Goal: Task Accomplishment & Management: Complete application form

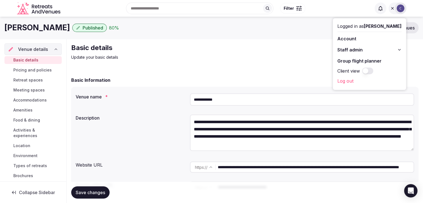
click at [398, 48] on button "Staff admin" at bounding box center [369, 49] width 64 height 9
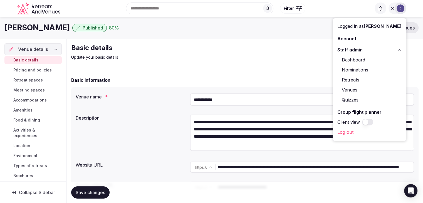
click at [351, 89] on link "Venues" at bounding box center [369, 89] width 64 height 9
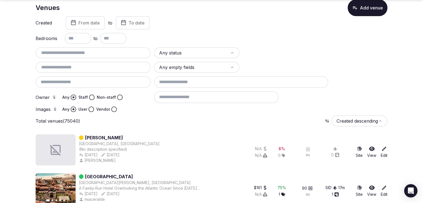
scroll to position [56, 0]
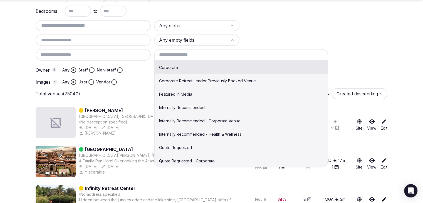
click at [199, 53] on input at bounding box center [241, 55] width 174 height 12
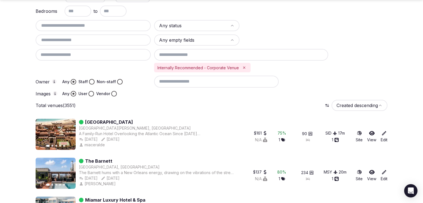
click at [209, 28] on html "Search Popular Destinations Toscana, Italy Riviera Maya, Mexico Indonesia, Bali…" at bounding box center [211, 45] width 423 height 203
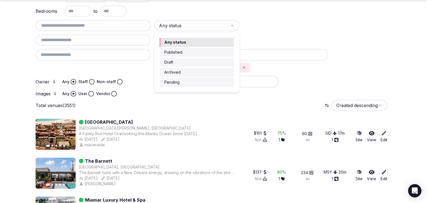
click at [200, 67] on div "Any status Published Draft Archived Pending" at bounding box center [196, 62] width 85 height 60
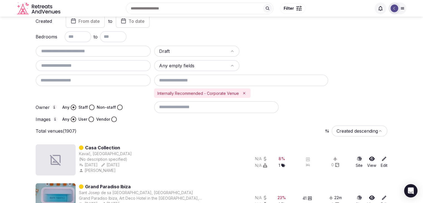
scroll to position [0, 0]
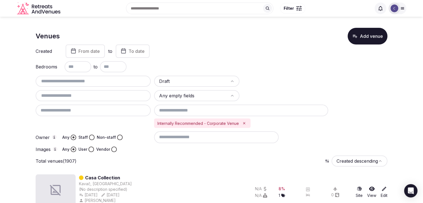
click at [190, 134] on input at bounding box center [216, 137] width 125 height 12
click at [82, 66] on input "text" at bounding box center [77, 66] width 27 height 11
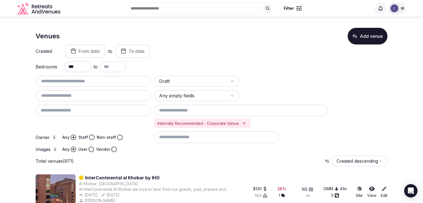
type input "***"
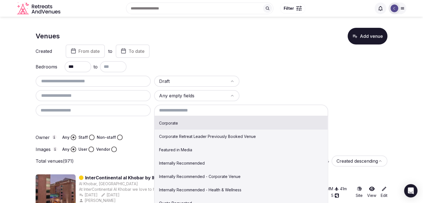
click at [274, 110] on input at bounding box center [241, 111] width 174 height 12
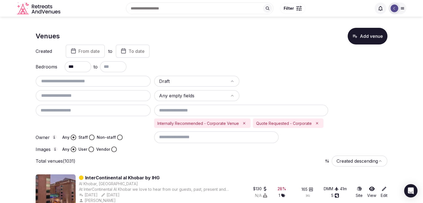
click at [232, 108] on input at bounding box center [241, 111] width 174 height 12
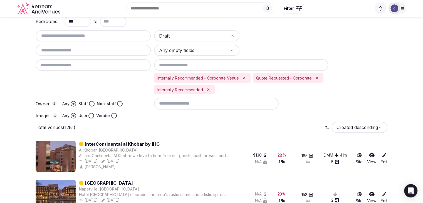
scroll to position [0, 0]
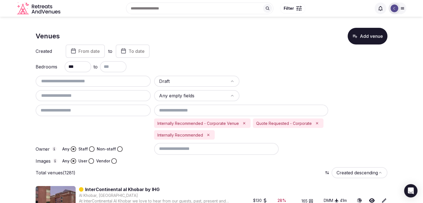
click at [91, 50] on span "From date" at bounding box center [88, 51] width 21 height 6
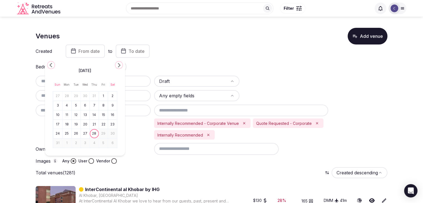
click at [51, 65] on polygon "Go to the Previous Month" at bounding box center [50, 65] width 3 height 4
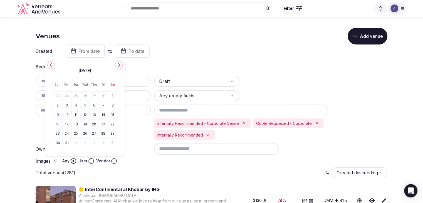
click at [51, 65] on polygon "Go to the Previous Month" at bounding box center [50, 65] width 3 height 4
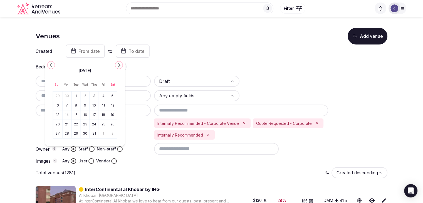
click at [51, 65] on polygon "Go to the Previous Month" at bounding box center [50, 65] width 3 height 4
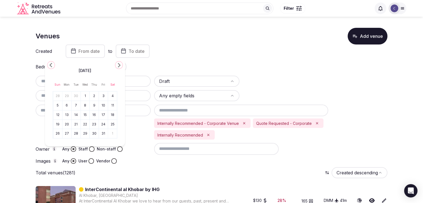
click at [51, 65] on polygon "Go to the Previous Month" at bounding box center [50, 65] width 3 height 4
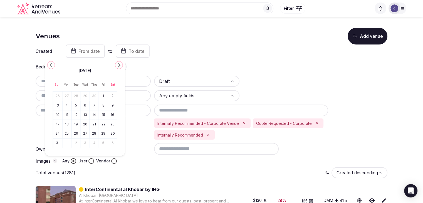
click at [115, 63] on button "Go to the Next Month" at bounding box center [119, 65] width 8 height 8
click at [67, 95] on button "1" at bounding box center [67, 96] width 8 height 8
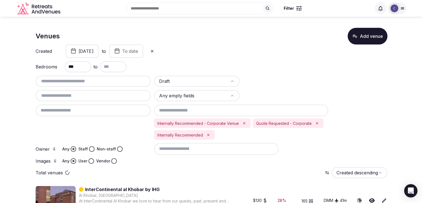
click at [139, 41] on div "Venues Add venue" at bounding box center [212, 36] width 352 height 17
click at [143, 53] on button "To date" at bounding box center [126, 50] width 34 height 13
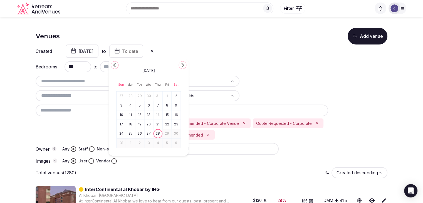
click at [112, 64] on icon "Go to the Previous Month" at bounding box center [114, 65] width 7 height 7
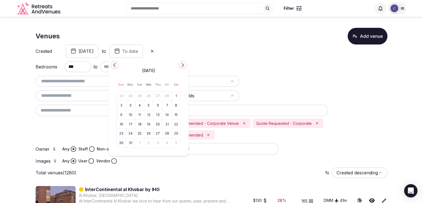
click at [112, 64] on icon "Go to the Previous Month" at bounding box center [114, 65] width 7 height 7
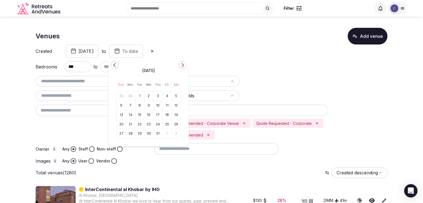
click at [112, 64] on icon "Go to the Previous Month" at bounding box center [114, 65] width 7 height 7
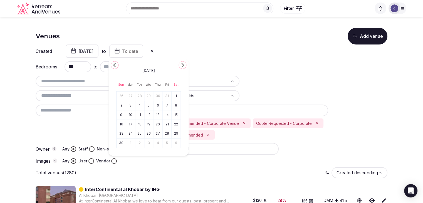
click at [112, 64] on icon "Go to the Previous Month" at bounding box center [114, 65] width 7 height 7
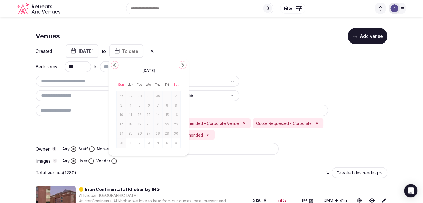
click at [181, 64] on icon "Go to the Next Month" at bounding box center [182, 65] width 7 height 7
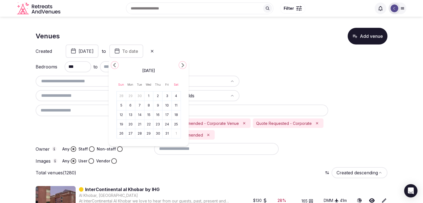
click at [170, 133] on button "31" at bounding box center [167, 134] width 8 height 8
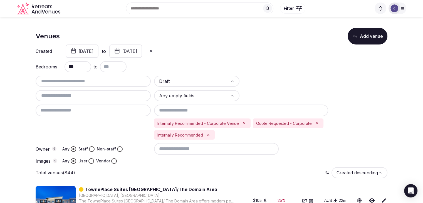
click at [207, 134] on icon "Remove Internally Recommended" at bounding box center [208, 135] width 2 height 2
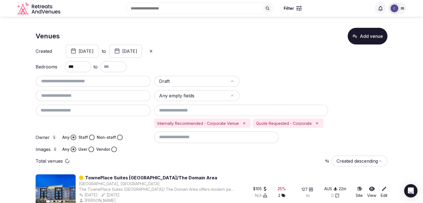
click at [245, 121] on icon "Remove Internally Recommended - Corporate Venue" at bounding box center [244, 123] width 4 height 4
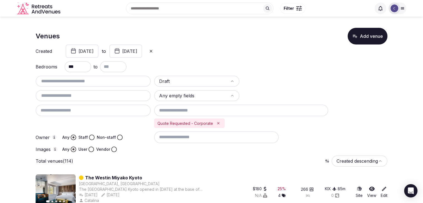
click at [216, 125] on icon "Remove Quote Requested - Corporate" at bounding box center [218, 123] width 4 height 4
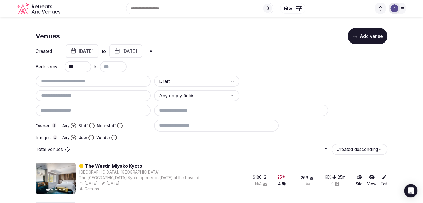
click at [216, 110] on input at bounding box center [241, 111] width 174 height 12
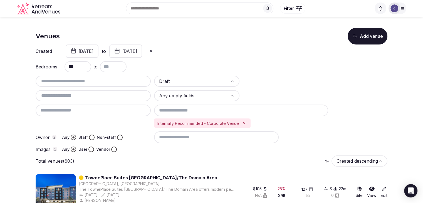
click at [91, 136] on button "Staff" at bounding box center [92, 138] width 6 height 6
click at [90, 150] on button "User" at bounding box center [91, 150] width 6 height 6
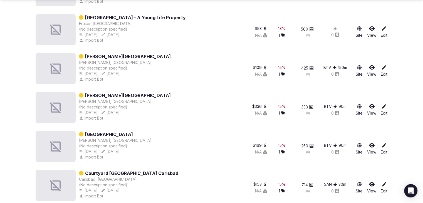
scroll to position [1251, 0]
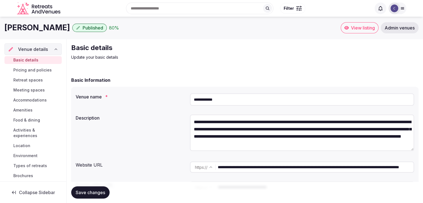
click at [408, 28] on span "Admin venues" at bounding box center [399, 28] width 30 height 6
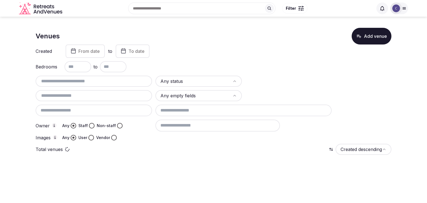
click at [114, 82] on input "text" at bounding box center [94, 81] width 112 height 7
paste input "**********"
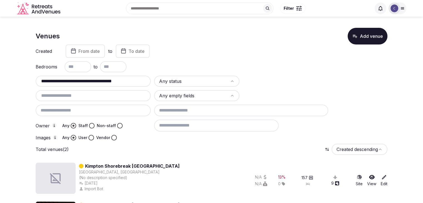
type input "**********"
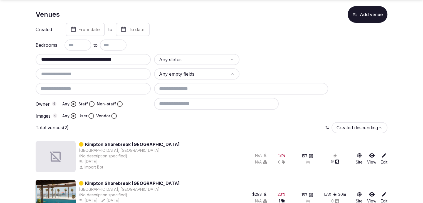
scroll to position [38, 0]
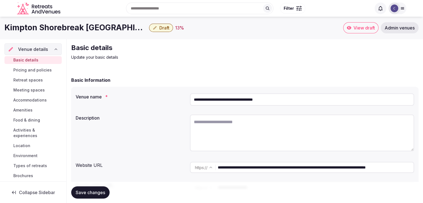
drag, startPoint x: 34, startPoint y: 96, endPoint x: 34, endPoint y: 103, distance: 6.7
click at [34, 97] on link "Accommodations" at bounding box center [32, 100] width 57 height 8
click at [37, 100] on span "Accommodations" at bounding box center [29, 100] width 33 height 6
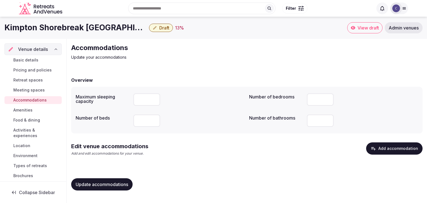
click at [100, 33] on div "Kimpton Shorebreak Huntington Beach Resort Draft 13 % View draft Admin venues" at bounding box center [213, 28] width 427 height 22
click at [101, 29] on h1 "Kimpton Shorebreak [GEOGRAPHIC_DATA]" at bounding box center [75, 27] width 142 height 11
click at [101, 29] on h1 "Kimpton Shorebreak Huntington Beach Resort" at bounding box center [75, 27] width 142 height 11
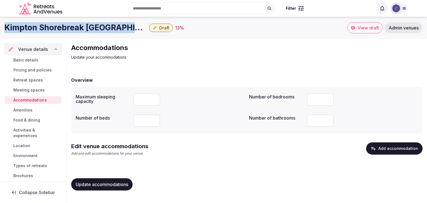
click at [101, 29] on h1 "Kimpton Shorebreak Huntington Beach Resort" at bounding box center [75, 27] width 142 height 11
copy div "Kimpton Shorebreak Huntington Beach Resort"
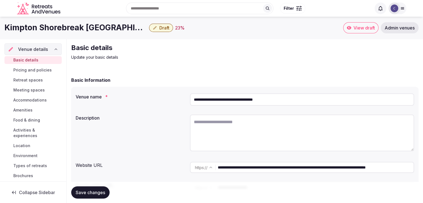
click at [36, 100] on span "Accommodations" at bounding box center [29, 100] width 33 height 6
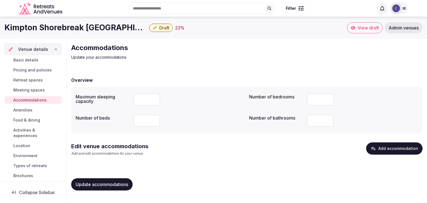
click at [399, 148] on button "Add accommodation" at bounding box center [394, 148] width 56 height 12
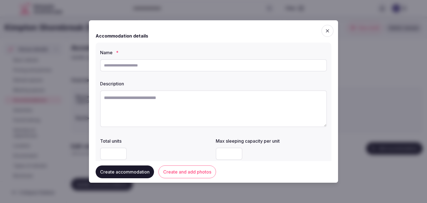
click at [143, 69] on input "text" at bounding box center [213, 65] width 227 height 12
paste input "**********"
type input "**********"
click at [230, 109] on textarea at bounding box center [213, 108] width 227 height 37
paste textarea "**********"
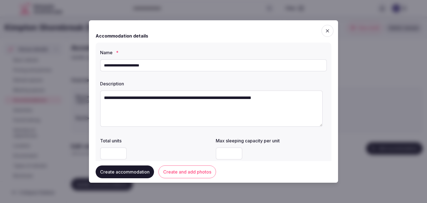
scroll to position [28, 0]
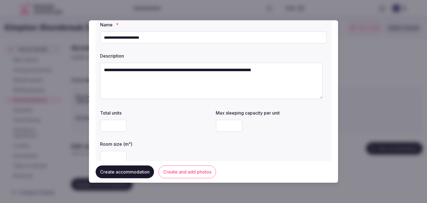
type textarea "**********"
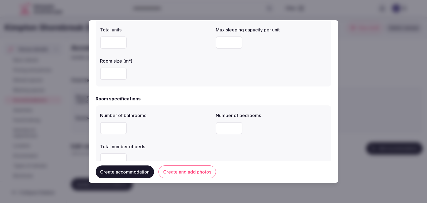
scroll to position [111, 0]
click at [114, 71] on input "number" at bounding box center [113, 73] width 27 height 12
type input "**"
click at [227, 41] on input "number" at bounding box center [229, 42] width 27 height 12
type input "*"
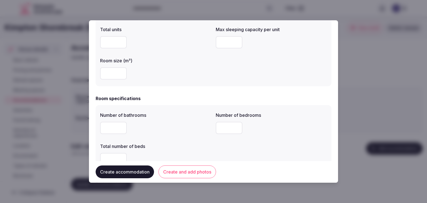
click at [177, 122] on div at bounding box center [155, 128] width 111 height 12
click at [116, 129] on input "number" at bounding box center [113, 128] width 27 height 12
type input "*"
click at [222, 126] on input "number" at bounding box center [229, 128] width 27 height 12
type input "*"
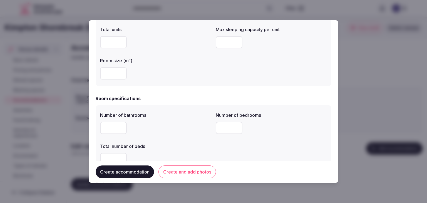
click at [110, 154] on input "number" at bounding box center [113, 159] width 27 height 12
type input "*"
click at [180, 140] on div "Number of bathrooms * Number of bedrooms * Total number of beds *" at bounding box center [213, 139] width 227 height 58
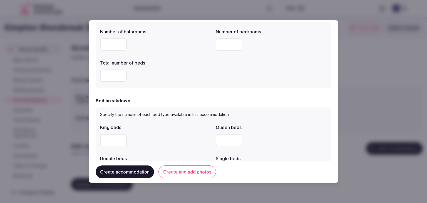
scroll to position [250, 0]
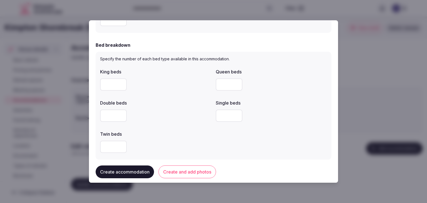
click at [104, 79] on input "number" at bounding box center [113, 84] width 27 height 12
type input "*"
click at [167, 102] on label "Double beds" at bounding box center [155, 103] width 111 height 4
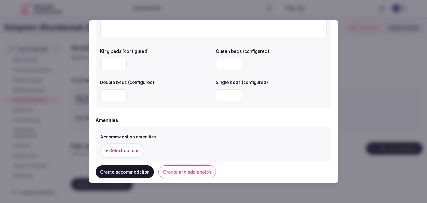
scroll to position [500, 0]
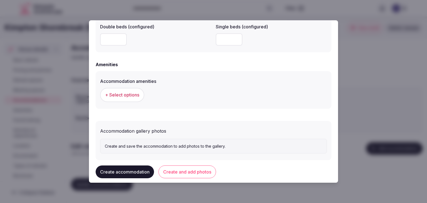
click at [124, 96] on span "+ Select options" at bounding box center [122, 95] width 34 height 6
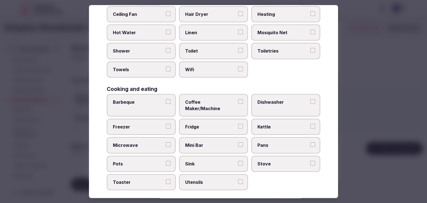
scroll to position [83, 0]
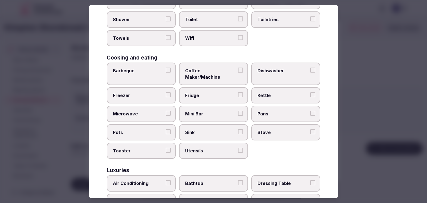
click at [207, 39] on span "Wifi" at bounding box center [210, 38] width 51 height 6
click at [238, 39] on button "Wifi" at bounding box center [240, 37] width 5 height 5
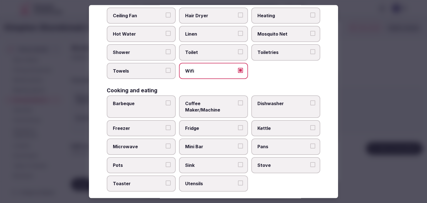
scroll to position [28, 0]
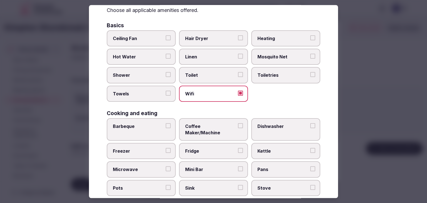
click at [277, 68] on label "Toiletries" at bounding box center [285, 75] width 69 height 16
click at [310, 72] on button "Toiletries" at bounding box center [312, 74] width 5 height 5
drag, startPoint x: 227, startPoint y: 34, endPoint x: 137, endPoint y: 67, distance: 96.0
click at [227, 34] on label "Hair Dryer" at bounding box center [213, 38] width 69 height 16
click at [238, 35] on button "Hair Dryer" at bounding box center [240, 37] width 5 height 5
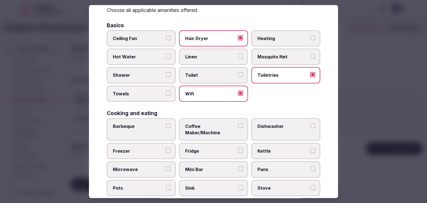
drag, startPoint x: 131, startPoint y: 71, endPoint x: 131, endPoint y: 76, distance: 4.2
click at [131, 72] on span "Shower" at bounding box center [138, 75] width 51 height 6
click at [166, 72] on button "Shower" at bounding box center [168, 74] width 5 height 5
click at [138, 93] on span "Towels" at bounding box center [138, 94] width 51 height 6
click at [166, 93] on button "Towels" at bounding box center [168, 93] width 5 height 5
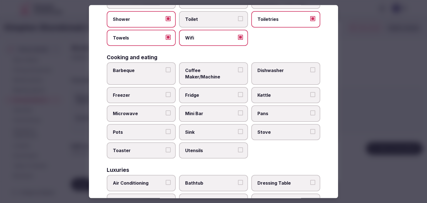
scroll to position [139, 0]
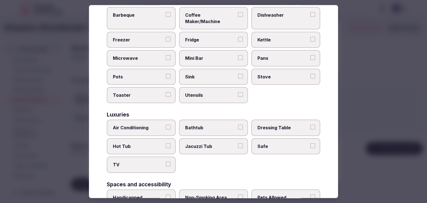
click at [141, 125] on span "Air Conditioning" at bounding box center [138, 128] width 51 height 6
click at [166, 125] on button "Air Conditioning" at bounding box center [168, 127] width 5 height 5
click at [142, 162] on span "TV" at bounding box center [138, 165] width 51 height 6
click at [166, 162] on button "TV" at bounding box center [168, 164] width 5 height 5
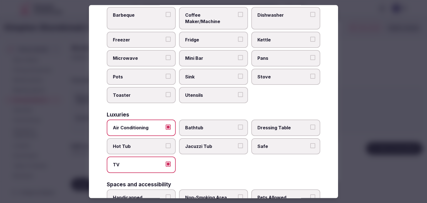
click at [282, 144] on label "Safe" at bounding box center [285, 146] width 69 height 16
click at [310, 144] on button "Safe" at bounding box center [312, 145] width 5 height 5
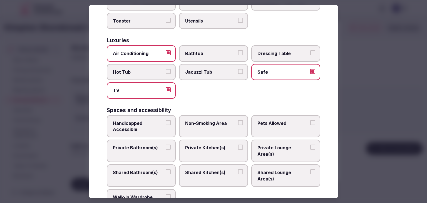
scroll to position [250, 0]
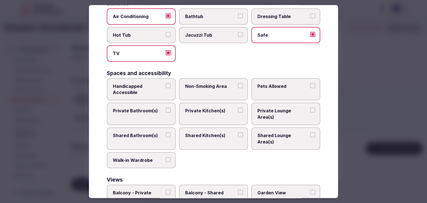
click at [143, 108] on span "Private Bathroom(s)" at bounding box center [138, 111] width 51 height 6
click at [166, 108] on button "Private Bathroom(s)" at bounding box center [168, 110] width 5 height 5
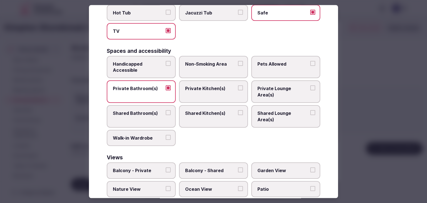
scroll to position [281, 0]
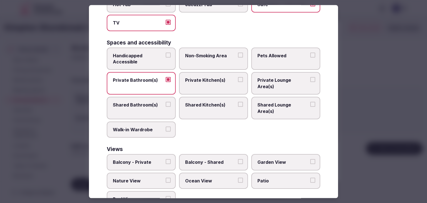
click at [197, 178] on span "Ocean View" at bounding box center [210, 181] width 51 height 6
click at [238, 178] on button "Ocean View" at bounding box center [240, 180] width 5 height 5
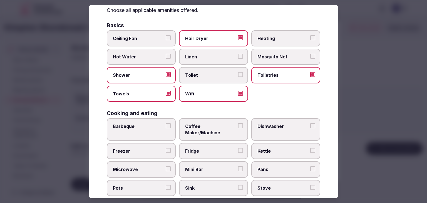
scroll to position [0, 0]
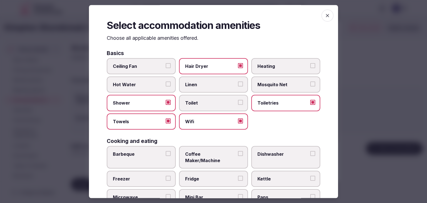
click at [326, 17] on span "button" at bounding box center [327, 15] width 12 height 12
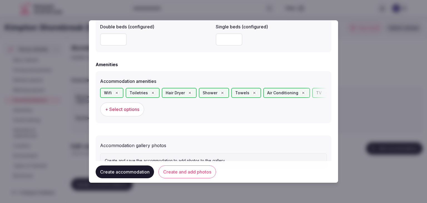
click at [207, 177] on button "Create and add photos" at bounding box center [187, 171] width 58 height 13
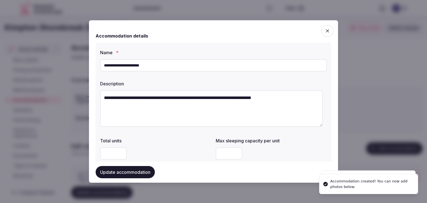
click at [134, 170] on button "Update accommodation" at bounding box center [125, 172] width 59 height 12
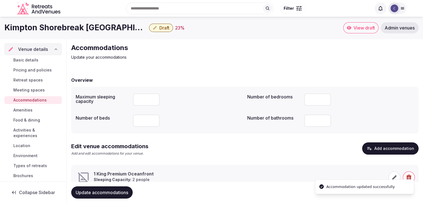
click at [37, 26] on h1 "Kimpton Shorebreak Huntington Beach Resort" at bounding box center [75, 27] width 142 height 11
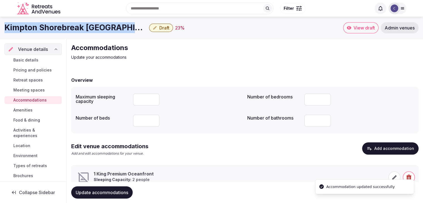
click at [37, 26] on h1 "Kimpton Shorebreak Huntington Beach Resort" at bounding box center [75, 27] width 142 height 11
copy div "Kimpton Shorebreak Huntington Beach Resort"
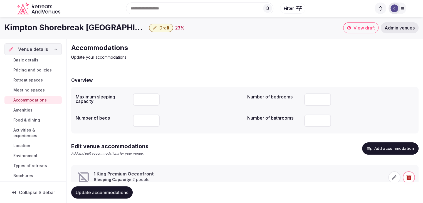
click at [393, 180] on icon at bounding box center [394, 178] width 6 height 6
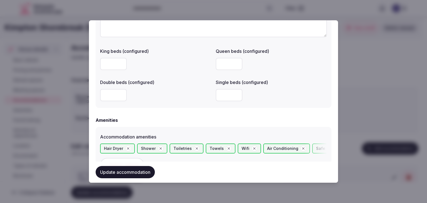
scroll to position [528, 0]
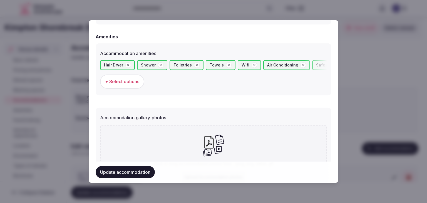
click at [117, 80] on span "+ Select options" at bounding box center [122, 81] width 34 height 6
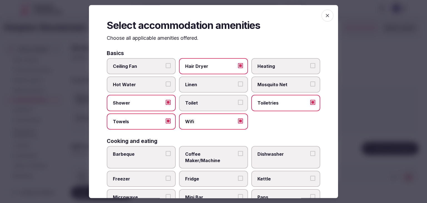
scroll to position [56, 0]
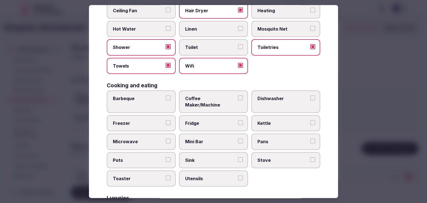
click at [210, 94] on label "Coffee Maker/Machine" at bounding box center [213, 101] width 69 height 23
click at [238, 95] on button "Coffee Maker/Machine" at bounding box center [240, 97] width 5 height 5
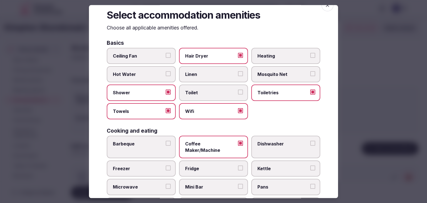
scroll to position [0, 0]
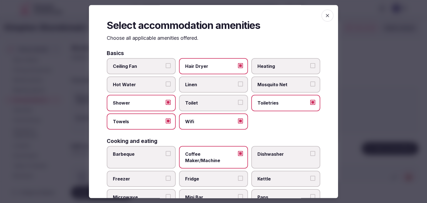
click at [325, 15] on icon "button" at bounding box center [328, 16] width 6 height 6
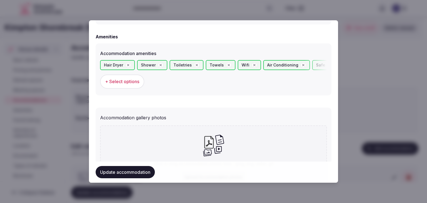
scroll to position [576, 0]
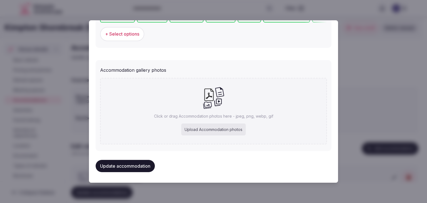
click at [210, 130] on div "Upload Accommodation photos" at bounding box center [213, 129] width 64 height 12
type input "**********"
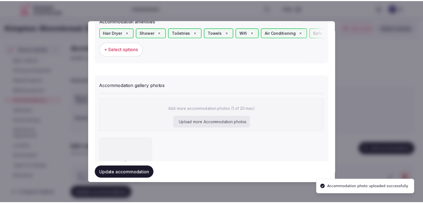
scroll to position [606, 0]
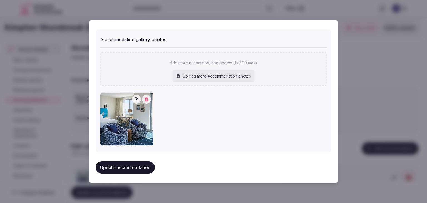
click at [149, 163] on button "Update accommodation" at bounding box center [125, 167] width 59 height 12
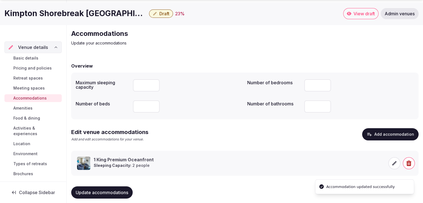
scroll to position [21, 0]
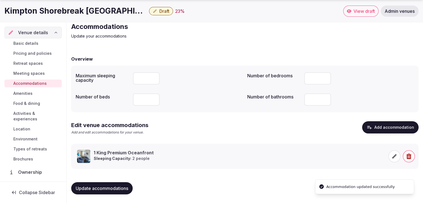
click at [129, 188] on button "Update accommodations" at bounding box center [101, 188] width 61 height 12
click at [27, 104] on span "Food & dining" at bounding box center [26, 104] width 27 height 6
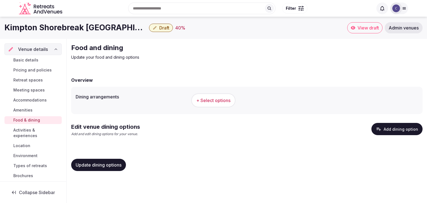
click at [103, 29] on h1 "Kimpton Shorebreak Huntington Beach Resort" at bounding box center [75, 27] width 142 height 11
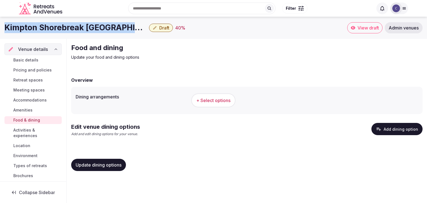
click at [103, 29] on h1 "Kimpton Shorebreak Huntington Beach Resort" at bounding box center [75, 27] width 142 height 11
copy div "Kimpton Shorebreak Huntington Beach Resort"
click at [209, 102] on span "+ Select options" at bounding box center [213, 100] width 34 height 6
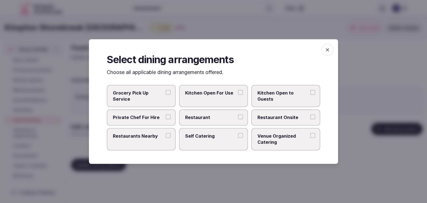
drag, startPoint x: 103, startPoint y: 71, endPoint x: 122, endPoint y: 78, distance: 20.1
click at [106, 72] on div "Select dining arrangements Choose all applicable dining arrangements offered. G…" at bounding box center [213, 101] width 249 height 125
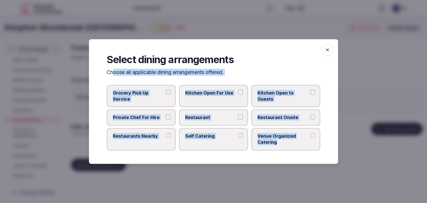
drag, startPoint x: 122, startPoint y: 78, endPoint x: 321, endPoint y: 154, distance: 212.6
click at [321, 154] on div "Select dining arrangements Choose all applicable dining arrangements offered. G…" at bounding box center [213, 101] width 249 height 125
click at [120, 74] on p "Choose all applicable dining arrangements offered." at bounding box center [214, 72] width 214 height 7
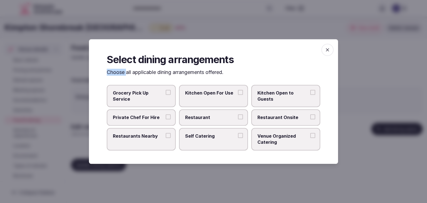
click at [120, 74] on p "Choose all applicable dining arrangements offered." at bounding box center [214, 72] width 214 height 7
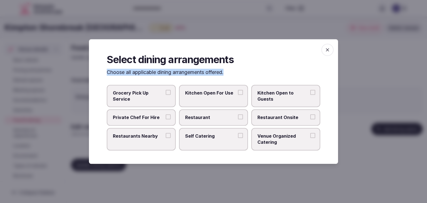
click at [120, 74] on p "Choose all applicable dining arrangements offered." at bounding box center [214, 72] width 214 height 7
click at [258, 67] on div "Select dining arrangements Choose all applicable dining arrangements offered." at bounding box center [214, 64] width 214 height 23
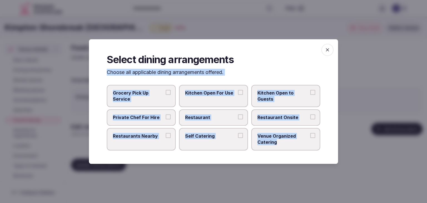
drag, startPoint x: 108, startPoint y: 71, endPoint x: 312, endPoint y: 144, distance: 217.2
click at [312, 144] on div "Select dining arrangements Choose all applicable dining arrangements offered. G…" at bounding box center [213, 101] width 249 height 125
copy div "Choose all applicable dining arrangements offered. Grocery Pick Up Service Kitc…"
click at [215, 117] on span "Restaurant" at bounding box center [210, 118] width 51 height 6
click at [238, 117] on button "Restaurant" at bounding box center [240, 117] width 5 height 5
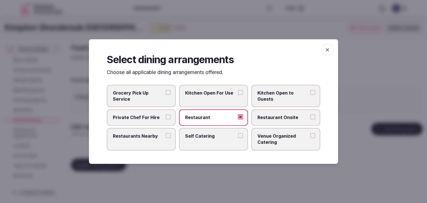
drag, startPoint x: 274, startPoint y: 116, endPoint x: 275, endPoint y: 119, distance: 3.0
click at [274, 116] on span "Restaurant Onsite" at bounding box center [282, 118] width 51 height 6
click at [310, 116] on button "Restaurant Onsite" at bounding box center [312, 117] width 5 height 5
click at [277, 136] on span "Venue Organized Catering" at bounding box center [282, 139] width 51 height 13
click at [310, 136] on button "Venue Organized Catering" at bounding box center [312, 135] width 5 height 5
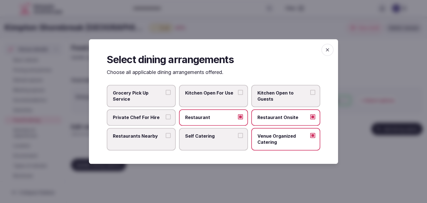
click at [148, 139] on label "Restaurants Nearby" at bounding box center [141, 139] width 69 height 23
click at [166, 138] on button "Restaurants Nearby" at bounding box center [168, 135] width 5 height 5
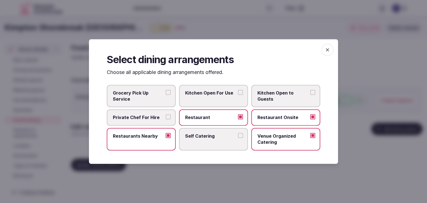
click at [329, 50] on icon "button" at bounding box center [328, 50] width 6 height 6
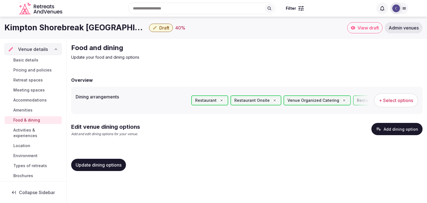
click at [118, 165] on span "Update dining options" at bounding box center [99, 165] width 46 height 6
click at [393, 132] on button "Add dining option" at bounding box center [396, 129] width 51 height 12
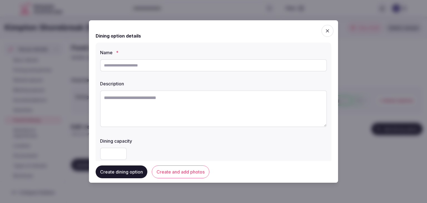
click at [205, 64] on input "text" at bounding box center [213, 65] width 227 height 12
paste input "**********"
type input "**********"
click at [198, 103] on textarea at bounding box center [213, 108] width 227 height 37
paste textarea "**********"
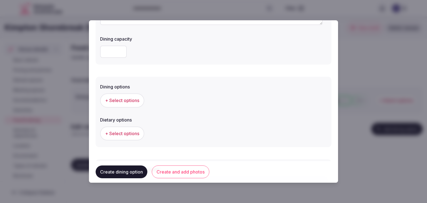
scroll to position [111, 0]
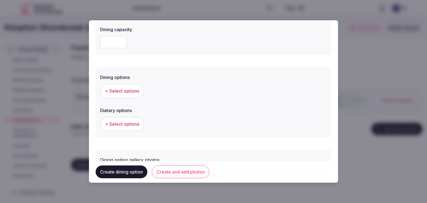
type textarea "**********"
click at [133, 94] on span "+ Select options" at bounding box center [122, 91] width 34 height 6
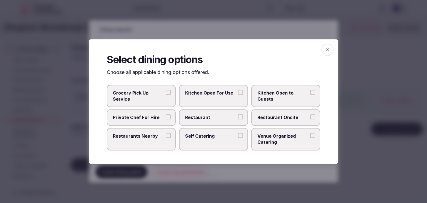
drag, startPoint x: 198, startPoint y: 123, endPoint x: 206, endPoint y: 122, distance: 7.8
click at [200, 122] on label "Restaurant" at bounding box center [213, 118] width 69 height 16
click at [263, 118] on span "Restaurant Onsite" at bounding box center [282, 118] width 51 height 6
click at [310, 118] on button "Restaurant Onsite" at bounding box center [312, 117] width 5 height 5
click at [230, 116] on span "Restaurant" at bounding box center [210, 118] width 51 height 6
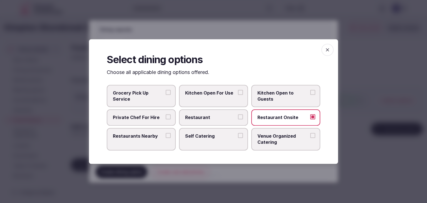
click at [238, 116] on button "Restaurant" at bounding box center [240, 117] width 5 height 5
click at [328, 51] on icon "button" at bounding box center [328, 50] width 6 height 6
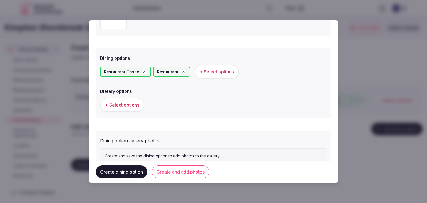
scroll to position [150, 0]
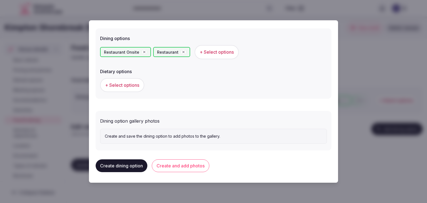
click at [180, 164] on button "Create and add photos" at bounding box center [181, 165] width 58 height 13
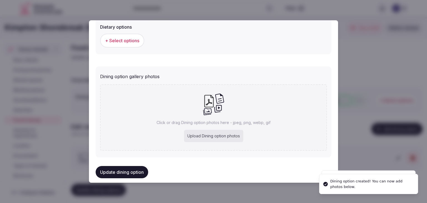
scroll to position [201, 0]
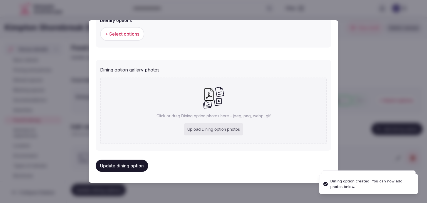
click at [214, 130] on div "Upload Dining option photos" at bounding box center [213, 129] width 59 height 12
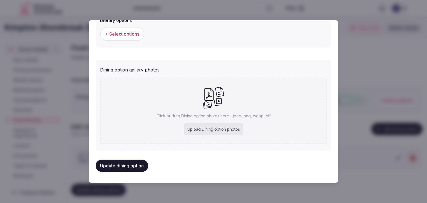
type input "**********"
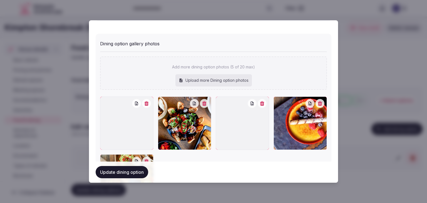
scroll to position [257, 0]
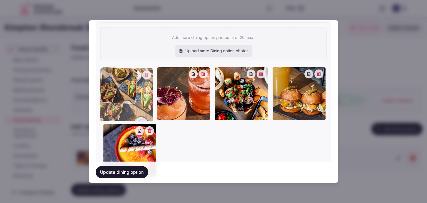
drag, startPoint x: 103, startPoint y: 127, endPoint x: 109, endPoint y: 88, distance: 39.6
click at [109, 88] on div at bounding box center [126, 94] width 53 height 53
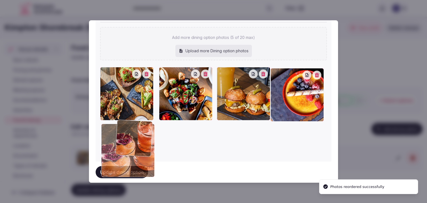
drag, startPoint x: 163, startPoint y: 73, endPoint x: 122, endPoint y: 127, distance: 67.9
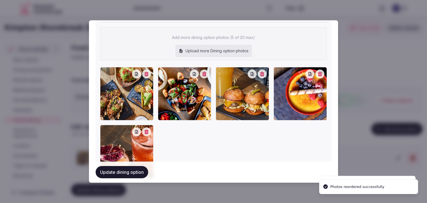
click at [130, 174] on button "Update dining option" at bounding box center [122, 172] width 53 height 12
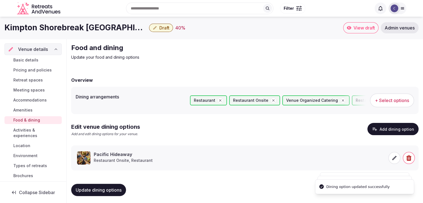
click at [115, 186] on button "Update dining options" at bounding box center [98, 190] width 55 height 12
click at [33, 90] on span "Meeting spaces" at bounding box center [28, 90] width 31 height 6
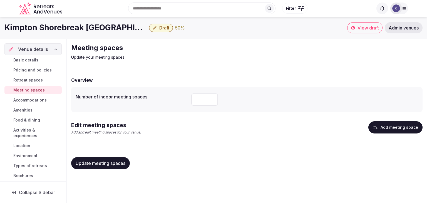
click at [70, 25] on h1 "Kimpton Shorebreak Huntington Beach Resort" at bounding box center [75, 27] width 142 height 11
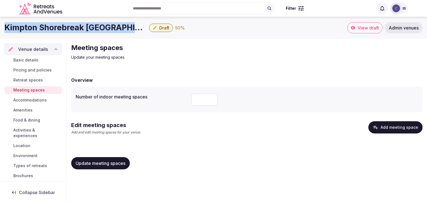
click at [70, 25] on h1 "Kimpton Shorebreak Huntington Beach Resort" at bounding box center [75, 27] width 142 height 11
copy div "Kimpton Shorebreak Huntington Beach Resort"
click at [403, 129] on button "Add meeting space" at bounding box center [395, 127] width 54 height 12
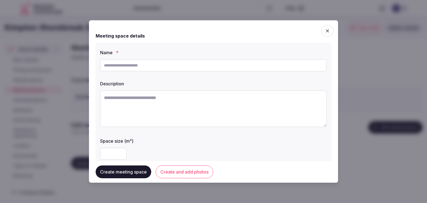
click at [230, 72] on div at bounding box center [213, 65] width 227 height 17
click at [230, 70] on input "text" at bounding box center [213, 65] width 227 height 12
paste input "**********"
type input "**********"
click at [218, 121] on textarea at bounding box center [213, 108] width 227 height 37
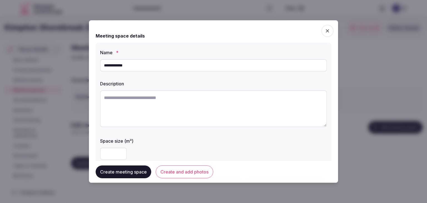
paste textarea "**********"
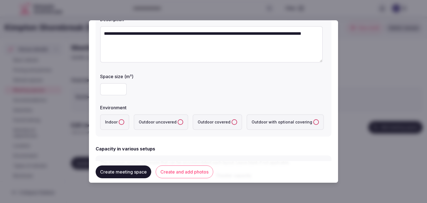
scroll to position [111, 0]
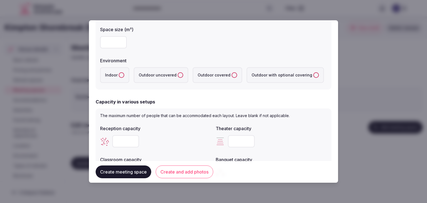
click at [116, 73] on label "Indoor" at bounding box center [114, 75] width 29 height 16
click at [119, 73] on button "Indoor" at bounding box center [122, 75] width 6 height 6
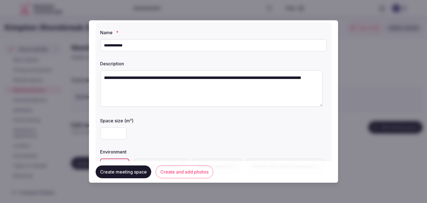
scroll to position [0, 0]
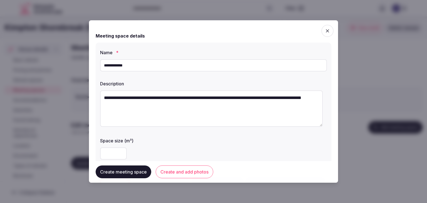
click at [223, 99] on textarea "**********" at bounding box center [211, 108] width 223 height 36
paste textarea "**********"
type textarea "**********"
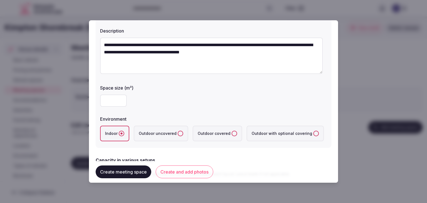
scroll to position [56, 0]
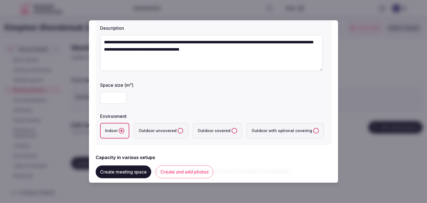
click at [107, 95] on input "number" at bounding box center [113, 98] width 27 height 12
type input "***"
click at [186, 103] on div "***" at bounding box center [213, 98] width 227 height 12
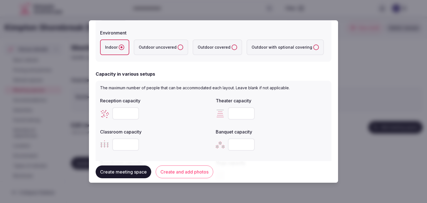
scroll to position [167, 0]
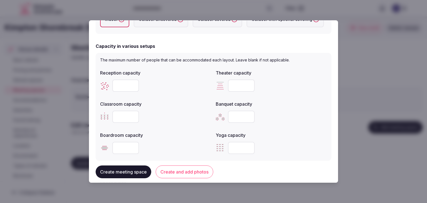
click at [118, 112] on input "number" at bounding box center [125, 117] width 27 height 12
type input "***"
click at [233, 118] on input "number" at bounding box center [241, 117] width 27 height 12
click at [233, 114] on input "number" at bounding box center [241, 117] width 27 height 12
type input "***"
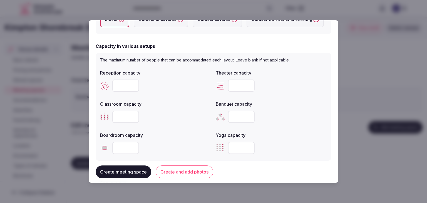
click at [121, 86] on input "number" at bounding box center [125, 86] width 27 height 12
type input "***"
click at [233, 86] on input "number" at bounding box center [241, 86] width 27 height 12
type input "***"
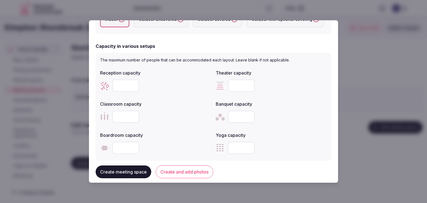
click at [297, 106] on div "Banquet capacity ***" at bounding box center [271, 111] width 111 height 27
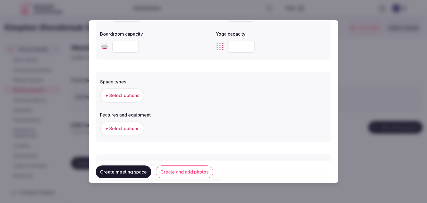
scroll to position [278, 0]
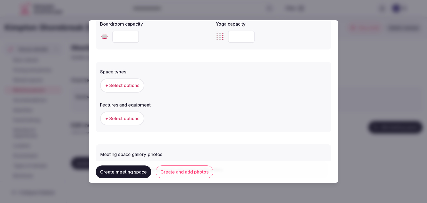
click at [126, 85] on span "+ Select options" at bounding box center [122, 85] width 34 height 6
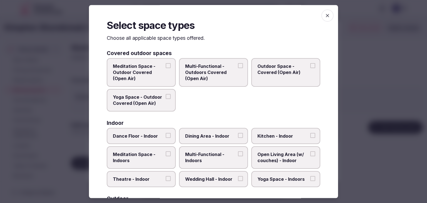
scroll to position [56, 0]
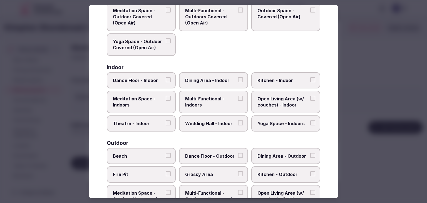
click at [221, 103] on span "Multi-Functional - Indoors" at bounding box center [210, 102] width 51 height 13
click at [238, 101] on button "Multi-Functional - Indoors" at bounding box center [240, 98] width 5 height 5
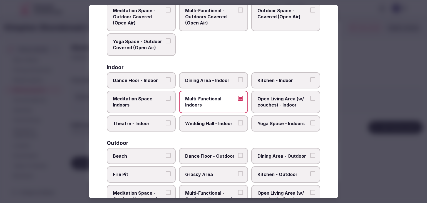
click at [219, 127] on label "Wedding Hall - Indoor" at bounding box center [213, 123] width 69 height 16
click at [238, 125] on button "Wedding Hall - Indoor" at bounding box center [240, 122] width 5 height 5
drag, startPoint x: 221, startPoint y: 86, endPoint x: 223, endPoint y: 93, distance: 6.9
click at [221, 86] on label "Dining Area - Indoor" at bounding box center [213, 80] width 69 height 16
click at [238, 82] on button "Dining Area - Indoor" at bounding box center [240, 79] width 5 height 5
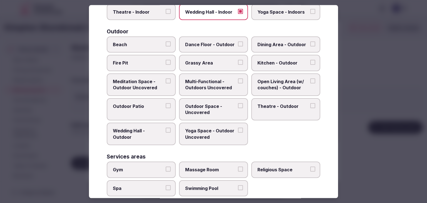
scroll to position [227, 0]
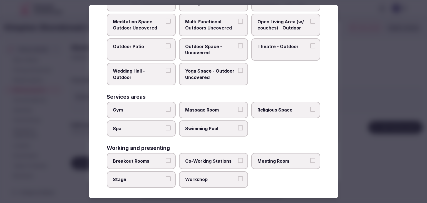
click at [284, 153] on label "Meeting Room" at bounding box center [285, 161] width 69 height 16
click at [310, 158] on button "Meeting Room" at bounding box center [312, 160] width 5 height 5
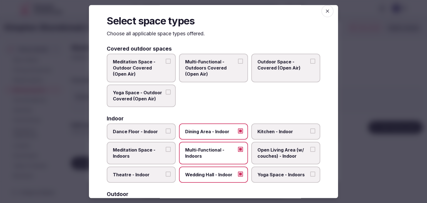
scroll to position [0, 0]
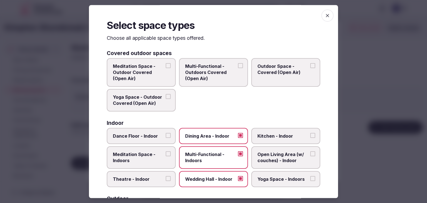
click at [325, 17] on icon "button" at bounding box center [328, 16] width 6 height 6
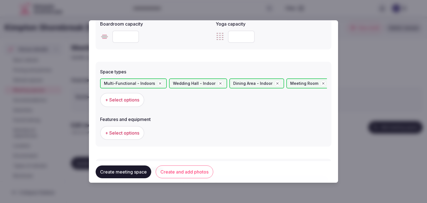
click at [137, 139] on button "+ Select options" at bounding box center [122, 133] width 44 height 14
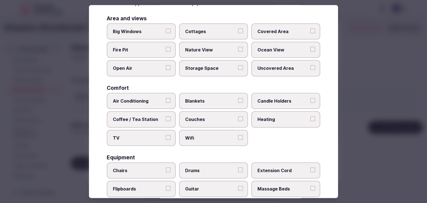
scroll to position [56, 0]
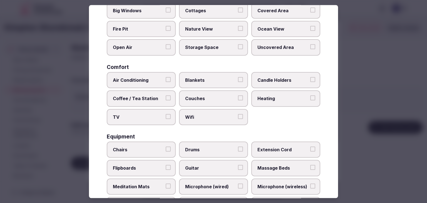
click at [207, 115] on span "Wifi" at bounding box center [210, 117] width 51 height 6
click at [238, 115] on button "Wifi" at bounding box center [240, 116] width 5 height 5
click at [135, 115] on span "TV" at bounding box center [138, 117] width 51 height 6
click at [166, 115] on button "TV" at bounding box center [168, 116] width 5 height 5
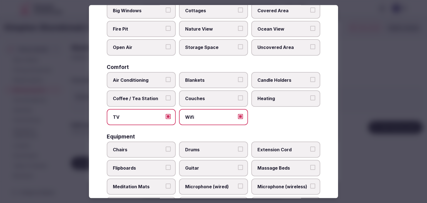
drag, startPoint x: 133, startPoint y: 96, endPoint x: 136, endPoint y: 81, distance: 15.5
click at [133, 96] on span "Coffee / Tea Station" at bounding box center [138, 98] width 51 height 6
click at [166, 96] on button "Coffee / Tea Station" at bounding box center [168, 97] width 5 height 5
click at [137, 80] on span "Air Conditioning" at bounding box center [138, 80] width 51 height 6
click at [166, 80] on button "Air Conditioning" at bounding box center [168, 79] width 5 height 5
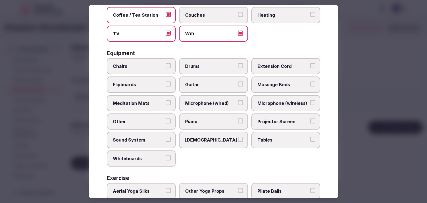
scroll to position [188, 0]
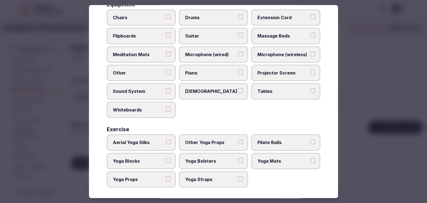
click at [273, 84] on label "Tables" at bounding box center [285, 91] width 69 height 16
click at [310, 88] on button "Tables" at bounding box center [312, 90] width 5 height 5
click at [272, 67] on label "Projector Screen" at bounding box center [285, 73] width 69 height 16
click at [310, 70] on button "Projector Screen" at bounding box center [312, 72] width 5 height 5
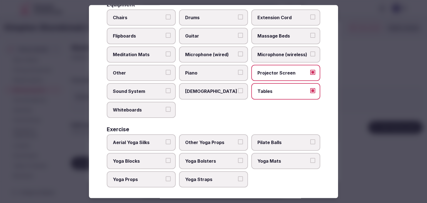
click at [269, 53] on span "Microphone (wireless)" at bounding box center [282, 54] width 51 height 6
click at [310, 53] on button "Microphone (wireless)" at bounding box center [312, 53] width 5 height 5
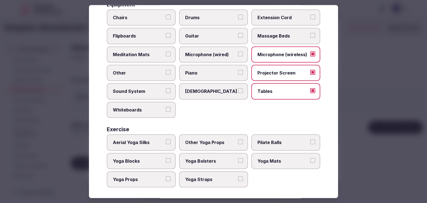
click at [140, 19] on span "Chairs" at bounding box center [138, 17] width 51 height 6
click at [166, 19] on button "Chairs" at bounding box center [168, 16] width 5 height 5
click at [139, 34] on span "Flipboards" at bounding box center [138, 36] width 51 height 6
click at [166, 34] on button "Flipboards" at bounding box center [168, 35] width 5 height 5
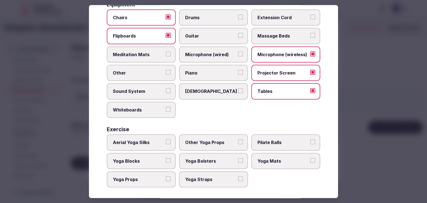
click at [144, 88] on span "Sound System" at bounding box center [138, 91] width 51 height 6
click at [166, 88] on button "Sound System" at bounding box center [168, 90] width 5 height 5
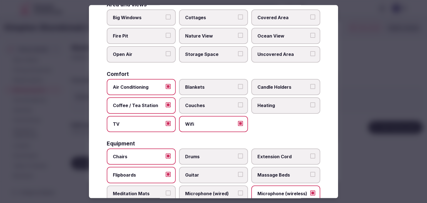
scroll to position [0, 0]
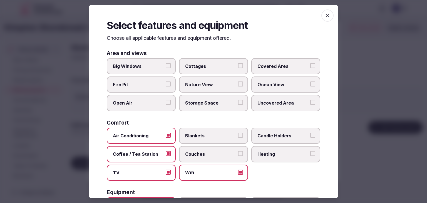
click at [326, 15] on icon "button" at bounding box center [328, 16] width 6 height 6
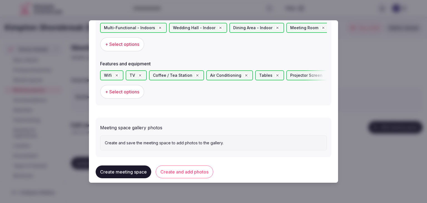
scroll to position [339, 0]
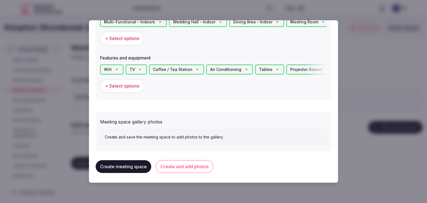
click at [200, 168] on button "Create and add photos" at bounding box center [185, 166] width 58 height 13
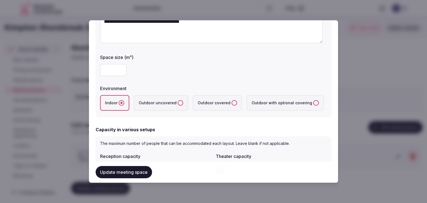
scroll to position [0, 0]
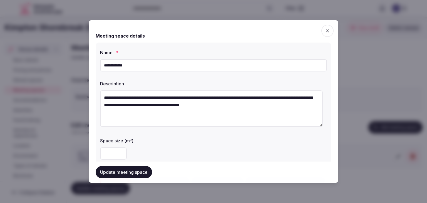
click at [122, 173] on button "Update meeting space" at bounding box center [124, 172] width 56 height 12
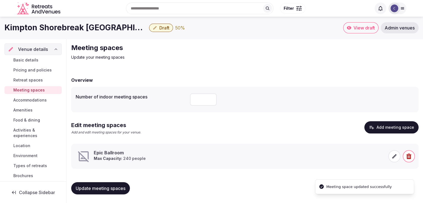
click at [122, 188] on span "Update meeting spaces" at bounding box center [101, 188] width 50 height 6
click at [105, 26] on h1 "Kimpton Shorebreak Huntington Beach Resort" at bounding box center [75, 27] width 142 height 11
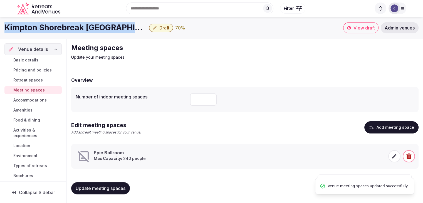
click at [105, 26] on h1 "Kimpton Shorebreak Huntington Beach Resort" at bounding box center [75, 27] width 142 height 11
copy div "Kimpton Shorebreak Huntington Beach Resort"
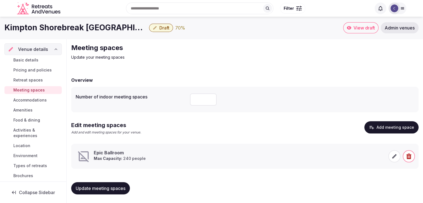
click at [393, 159] on span at bounding box center [394, 156] width 12 height 12
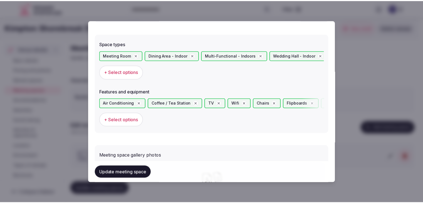
scroll to position [389, 0]
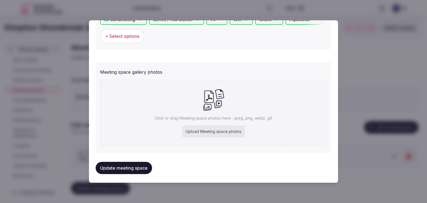
click at [195, 127] on div "Upload Meeting space photos" at bounding box center [213, 131] width 63 height 12
type input "**********"
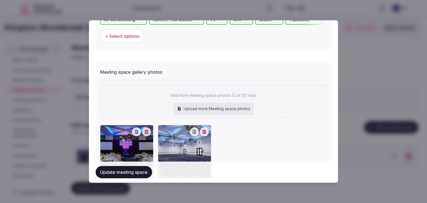
click at [125, 168] on button "Update meeting space" at bounding box center [124, 172] width 56 height 12
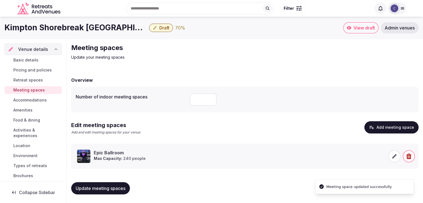
scroll to position [0, 0]
click at [125, 187] on span "Update meeting spaces" at bounding box center [101, 188] width 50 height 6
click at [32, 58] on span "Basic details" at bounding box center [25, 60] width 25 height 6
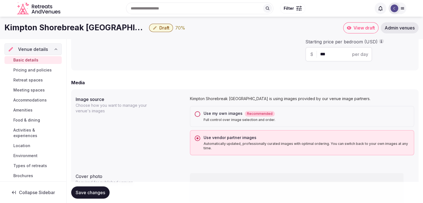
scroll to position [389, 0]
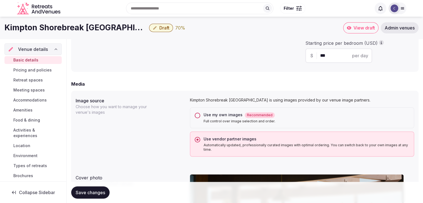
click at [200, 114] on div "Use my own images Recommended Full control over image selection and order." at bounding box center [302, 117] width 224 height 21
click at [196, 115] on button "Use my own images Recommended Full control over image selection and order." at bounding box center [198, 116] width 6 height 6
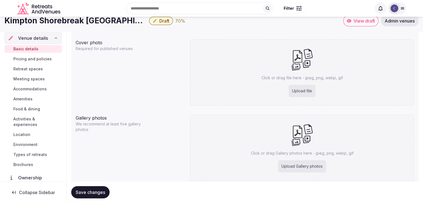
scroll to position [473, 0]
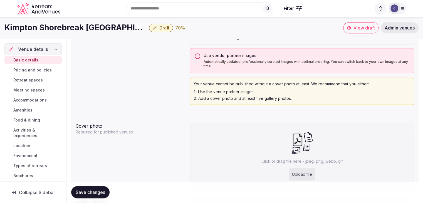
click at [198, 57] on button "Use vendor partner images Automatically updated, professionally curated images …" at bounding box center [198, 56] width 6 height 6
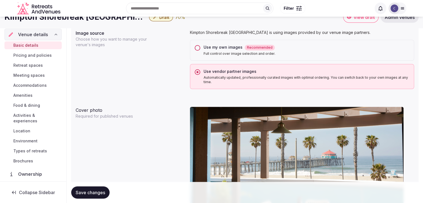
scroll to position [389, 0]
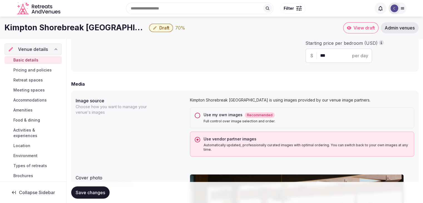
click at [199, 115] on button "Use my own images Recommended Full control over image selection and order." at bounding box center [198, 116] width 6 height 6
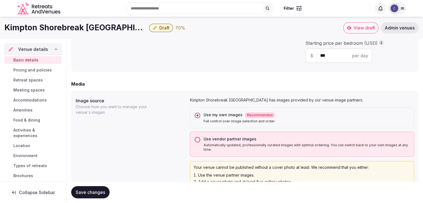
click at [78, 27] on h1 "Kimpton Shorebreak Huntington Beach Resort" at bounding box center [75, 27] width 142 height 11
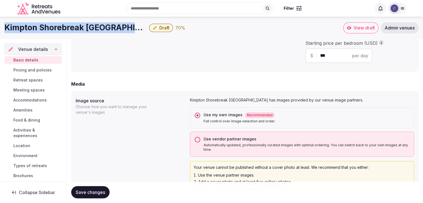
click at [78, 27] on h1 "Kimpton Shorebreak Huntington Beach Resort" at bounding box center [75, 27] width 142 height 11
copy div "Kimpton Shorebreak Huntington Beach Resort"
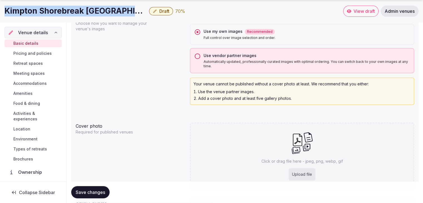
scroll to position [556, 0]
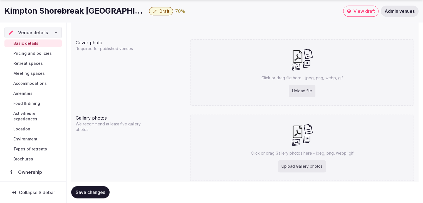
click at [293, 165] on div "Upload Gallery photos" at bounding box center [302, 166] width 48 height 12
type input "**********"
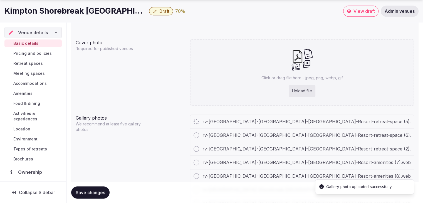
click at [307, 89] on div "Upload file" at bounding box center [302, 91] width 27 height 12
type input "**********"
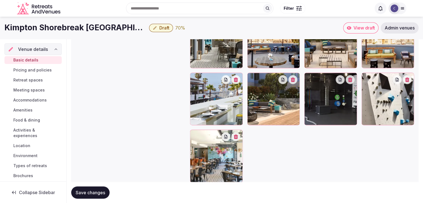
scroll to position [832, 0]
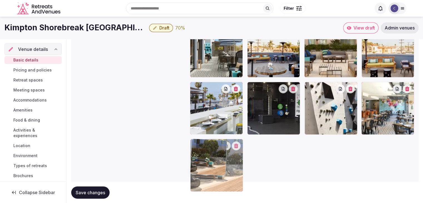
drag, startPoint x: 254, startPoint y: 87, endPoint x: 219, endPoint y: 140, distance: 63.9
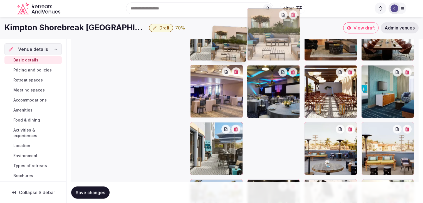
scroll to position [723, 0]
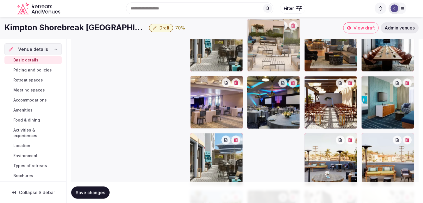
drag, startPoint x: 307, startPoint y: 113, endPoint x: 214, endPoint y: 32, distance: 123.5
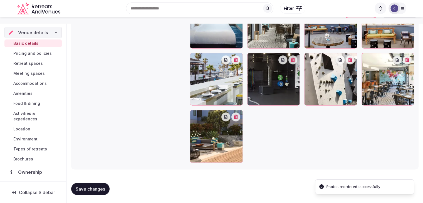
scroll to position [833, 0]
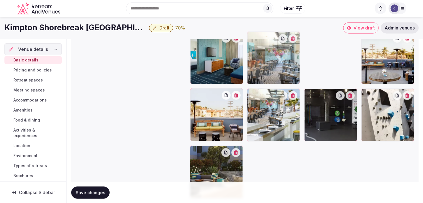
drag, startPoint x: 366, startPoint y: 84, endPoint x: 262, endPoint y: 58, distance: 106.9
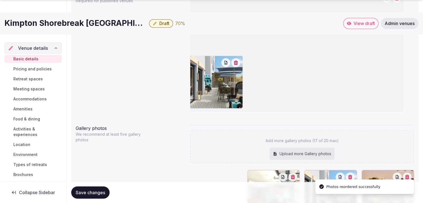
scroll to position [628, 0]
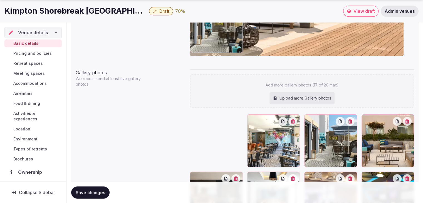
click at [106, 189] on button "Save changes" at bounding box center [90, 192] width 38 height 12
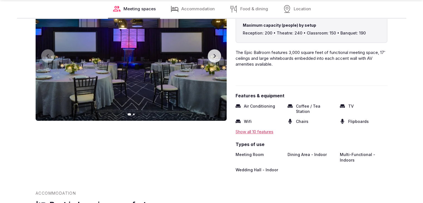
scroll to position [612, 0]
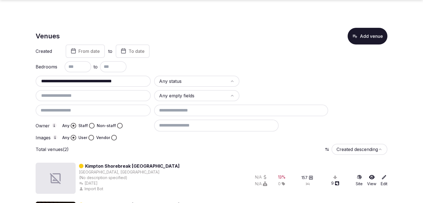
scroll to position [38, 0]
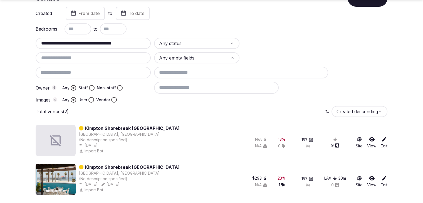
click at [114, 37] on div "**********" at bounding box center [212, 55] width 352 height 96
click at [114, 43] on input "**********" at bounding box center [93, 43] width 111 height 7
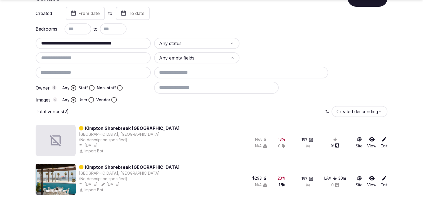
paste input "text"
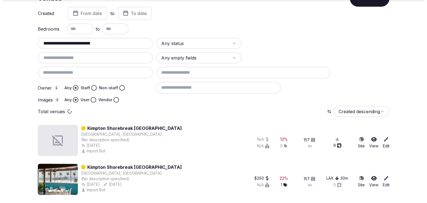
scroll to position [0, 0]
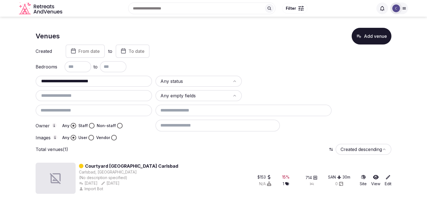
click at [127, 83] on input "**********" at bounding box center [94, 81] width 112 height 7
paste input "*"
type input "**********"
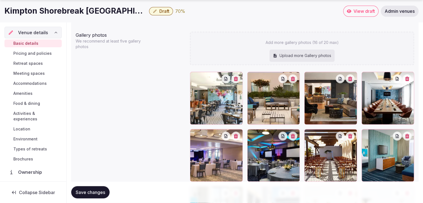
scroll to position [667, 0]
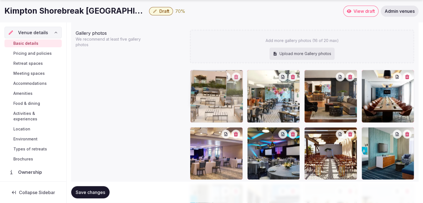
drag, startPoint x: 252, startPoint y: 75, endPoint x: 216, endPoint y: 76, distance: 36.7
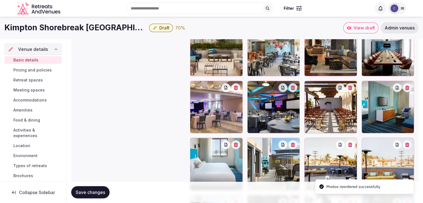
scroll to position [695, 0]
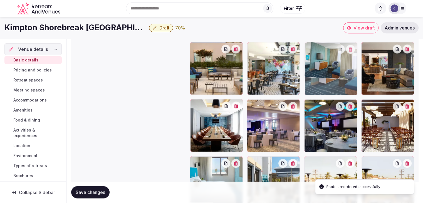
drag, startPoint x: 369, startPoint y: 103, endPoint x: 345, endPoint y: 97, distance: 25.2
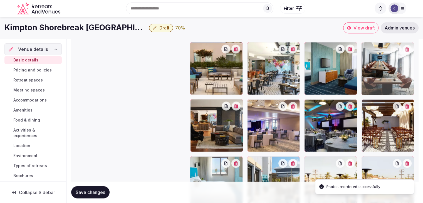
drag, startPoint x: 196, startPoint y: 103, endPoint x: 371, endPoint y: 72, distance: 176.9
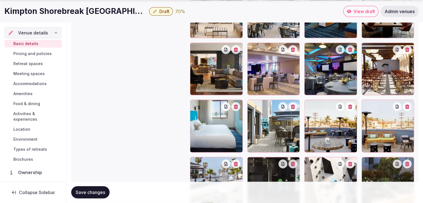
scroll to position [771, 0]
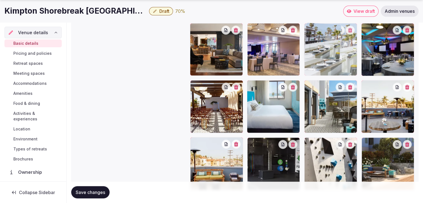
drag, startPoint x: 195, startPoint y: 142, endPoint x: 325, endPoint y: 52, distance: 158.7
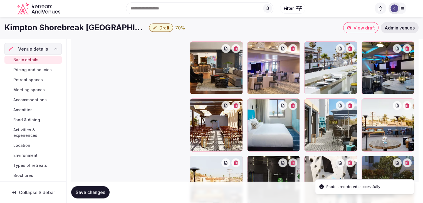
scroll to position [743, 0]
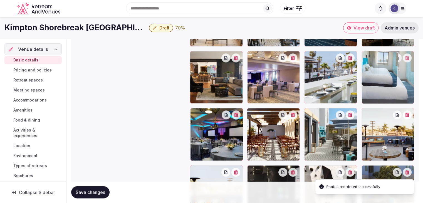
drag, startPoint x: 254, startPoint y: 113, endPoint x: 380, endPoint y: 79, distance: 130.6
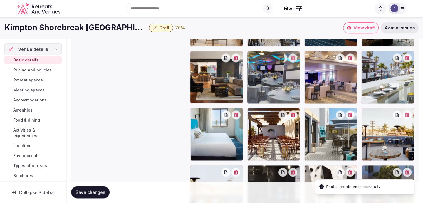
drag, startPoint x: 197, startPoint y: 114, endPoint x: 264, endPoint y: 75, distance: 77.8
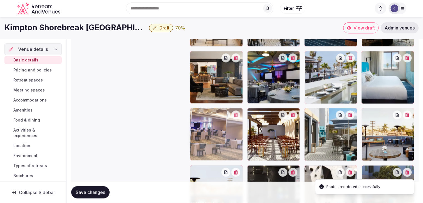
drag, startPoint x: 308, startPoint y: 56, endPoint x: 206, endPoint y: 124, distance: 123.1
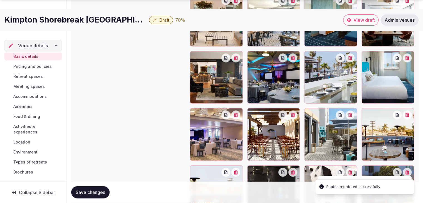
scroll to position [799, 0]
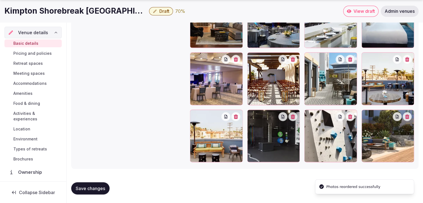
click at [94, 184] on button "Save changes" at bounding box center [90, 188] width 38 height 12
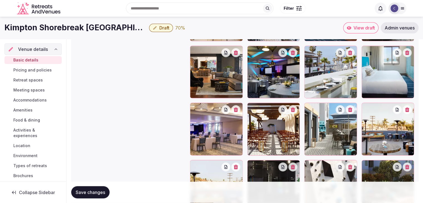
scroll to position [716, 0]
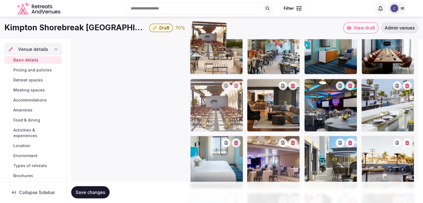
drag, startPoint x: 252, startPoint y: 138, endPoint x: 204, endPoint y: 60, distance: 91.4
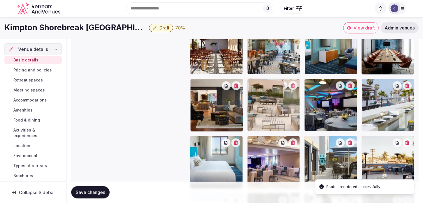
drag, startPoint x: 250, startPoint y: 42, endPoint x: 267, endPoint y: 110, distance: 69.8
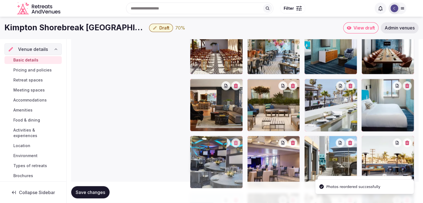
drag, startPoint x: 307, startPoint y: 83, endPoint x: 227, endPoint y: 141, distance: 99.3
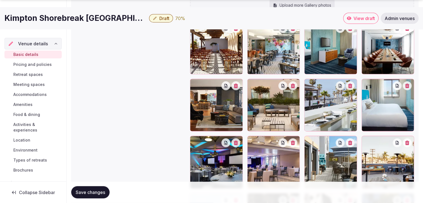
scroll to position [771, 0]
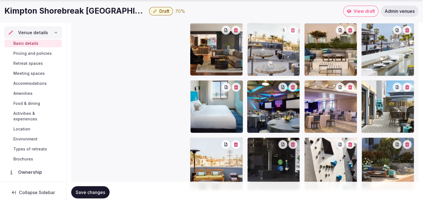
drag, startPoint x: 370, startPoint y: 83, endPoint x: 285, endPoint y: 41, distance: 95.0
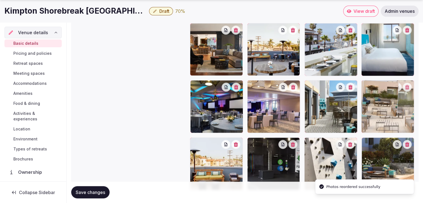
drag, startPoint x: 308, startPoint y: 27, endPoint x: 283, endPoint y: 134, distance: 110.3
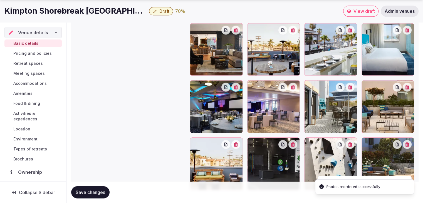
click at [95, 190] on span "Save changes" at bounding box center [90, 193] width 29 height 6
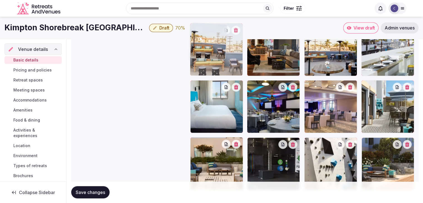
drag, startPoint x: 195, startPoint y: 142, endPoint x: 202, endPoint y: 43, distance: 99.2
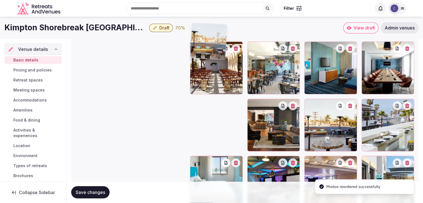
scroll to position [688, 0]
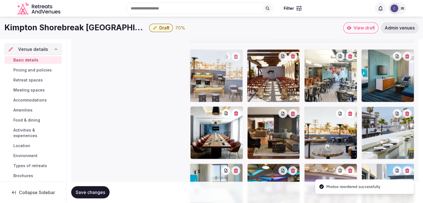
drag, startPoint x: 195, startPoint y: 112, endPoint x: 193, endPoint y: 83, distance: 29.5
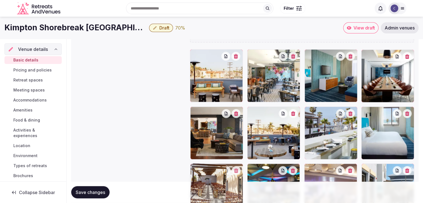
drag, startPoint x: 252, startPoint y: 54, endPoint x: 202, endPoint y: 155, distance: 112.8
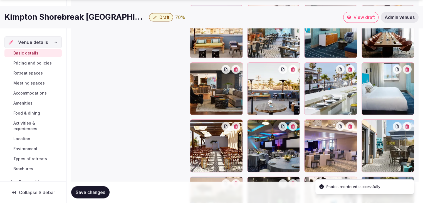
scroll to position [743, 0]
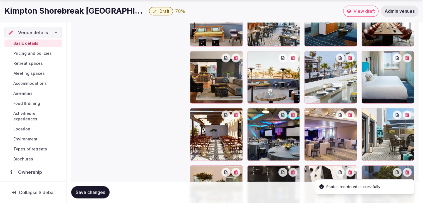
click at [91, 193] on span "Save changes" at bounding box center [90, 193] width 29 height 6
click at [95, 190] on span "Save changes" at bounding box center [90, 193] width 29 height 6
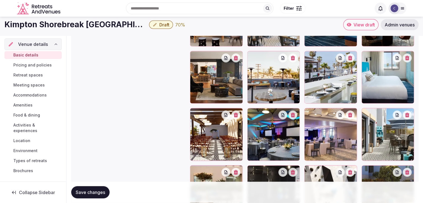
scroll to position [660, 0]
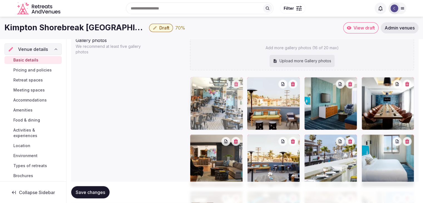
drag, startPoint x: 250, startPoint y: 80, endPoint x: 216, endPoint y: 81, distance: 34.2
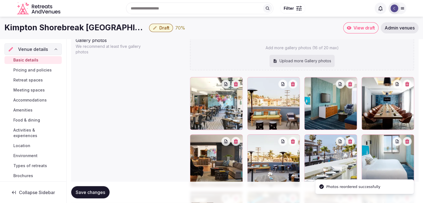
click at [101, 192] on span "Save changes" at bounding box center [90, 193] width 29 height 6
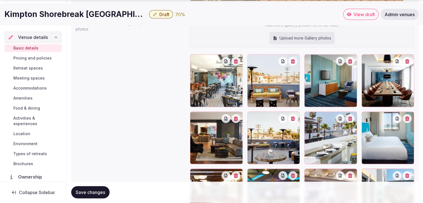
scroll to position [716, 0]
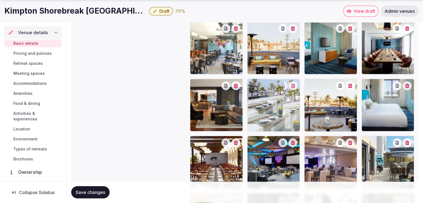
drag, startPoint x: 311, startPoint y: 84, endPoint x: 284, endPoint y: 83, distance: 27.0
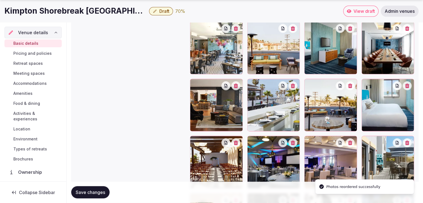
click at [90, 190] on span "Save changes" at bounding box center [90, 193] width 29 height 6
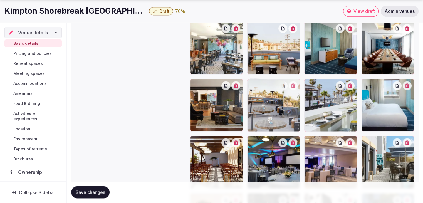
drag, startPoint x: 310, startPoint y: 83, endPoint x: 176, endPoint y: 154, distance: 151.0
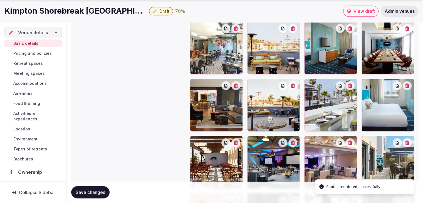
click at [96, 195] on span "Save changes" at bounding box center [90, 193] width 29 height 6
click at [100, 193] on span "Save changes" at bounding box center [90, 193] width 29 height 6
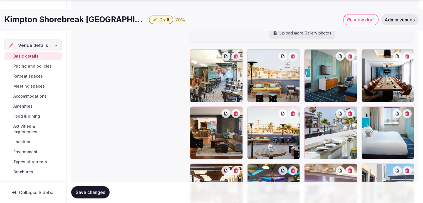
scroll to position [771, 0]
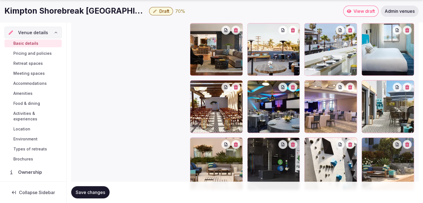
click at [101, 195] on button "Save changes" at bounding box center [90, 192] width 38 height 12
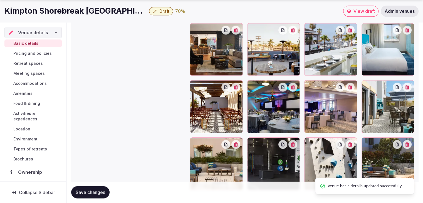
click at [39, 117] on span "Activities & experiences" at bounding box center [36, 116] width 46 height 11
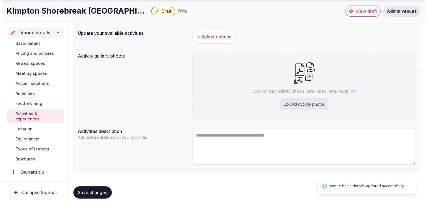
scroll to position [68, 0]
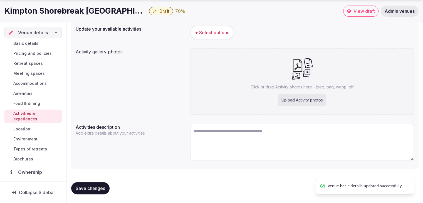
click at [301, 94] on div "Upload Activity photos" at bounding box center [302, 100] width 48 height 12
type input "**********"
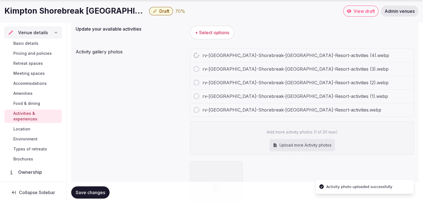
click at [107, 11] on h1 "Kimpton Shorebreak Huntington Beach Resort" at bounding box center [75, 11] width 142 height 11
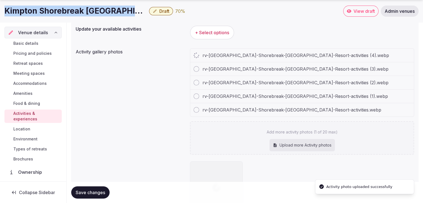
click at [107, 11] on h1 "Kimpton Shorebreak Huntington Beach Resort" at bounding box center [75, 11] width 142 height 11
copy div "Kimpton Shorebreak Huntington Beach Resort"
click at [217, 31] on span "+ Select options" at bounding box center [212, 32] width 34 height 6
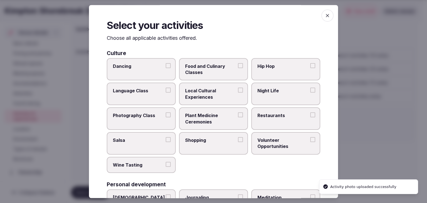
click at [106, 38] on div "Select your activities Choose all applicable activities offered. Culture Dancin…" at bounding box center [213, 101] width 249 height 193
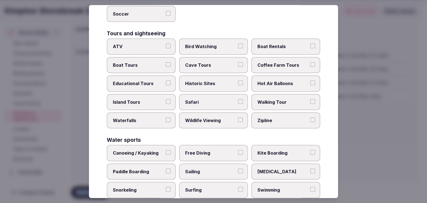
scroll to position [429, 0]
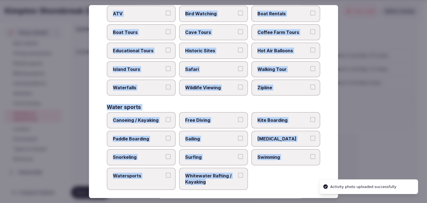
drag, startPoint x: 107, startPoint y: 38, endPoint x: 242, endPoint y: 183, distance: 197.9
click at [242, 183] on div "Select your activities Choose all applicable activities offered. Culture Dancin…" at bounding box center [213, 101] width 249 height 193
copy div "Choose all applicable activities offered. Culture Dancing Food and Culinary Cla…"
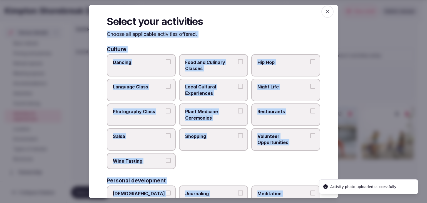
scroll to position [0, 0]
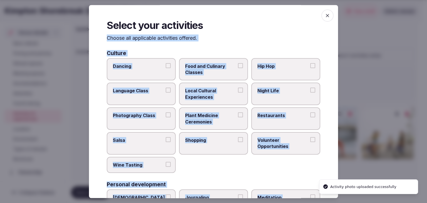
click at [226, 91] on span "Local Cultural Experiences" at bounding box center [210, 94] width 51 height 13
click at [238, 91] on button "Local Cultural Experiences" at bounding box center [240, 90] width 5 height 5
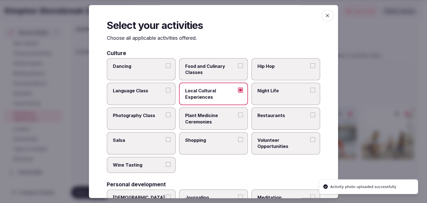
click at [291, 115] on span "Restaurants" at bounding box center [282, 115] width 51 height 6
click at [310, 115] on button "Restaurants" at bounding box center [312, 114] width 5 height 5
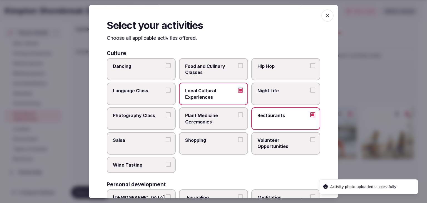
click at [290, 96] on label "Night Life" at bounding box center [285, 94] width 69 height 23
click at [310, 93] on button "Night Life" at bounding box center [312, 90] width 5 height 5
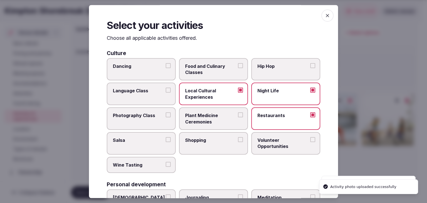
click at [213, 144] on label "Shopping" at bounding box center [213, 143] width 69 height 23
click at [238, 142] on button "Shopping" at bounding box center [240, 139] width 5 height 5
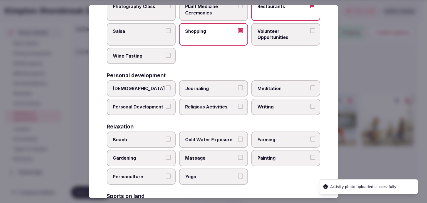
scroll to position [111, 0]
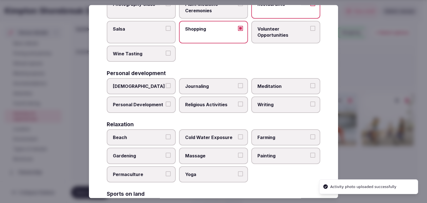
click at [167, 139] on label "Beach" at bounding box center [141, 137] width 69 height 16
click at [167, 139] on button "Beach" at bounding box center [168, 136] width 5 height 5
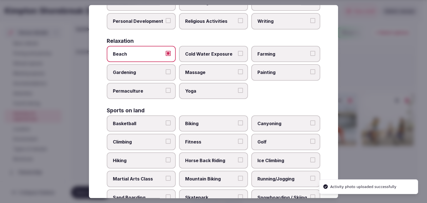
scroll to position [250, 0]
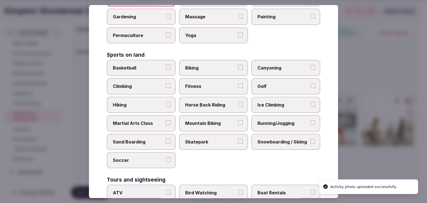
click at [206, 65] on span "Biking" at bounding box center [210, 68] width 51 height 6
click at [238, 65] on button "Biking" at bounding box center [240, 67] width 5 height 5
click at [200, 84] on span "Fitness" at bounding box center [210, 86] width 51 height 6
click at [238, 84] on button "Fitness" at bounding box center [240, 85] width 5 height 5
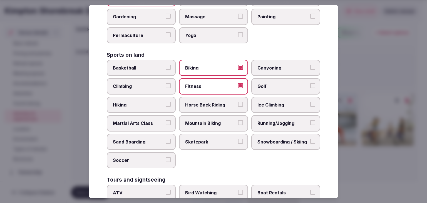
click at [153, 106] on label "Hiking" at bounding box center [141, 105] width 69 height 16
click at [166, 106] on button "Hiking" at bounding box center [168, 104] width 5 height 5
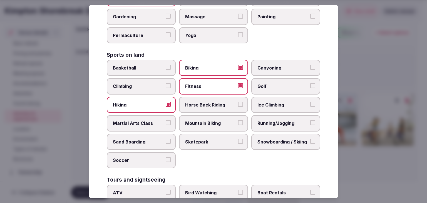
click at [269, 120] on span "Running/Jogging" at bounding box center [282, 123] width 51 height 6
click at [310, 120] on button "Running/Jogging" at bounding box center [312, 122] width 5 height 5
click at [209, 139] on span "Skatepark" at bounding box center [210, 142] width 51 height 6
click at [238, 139] on button "Skatepark" at bounding box center [240, 141] width 5 height 5
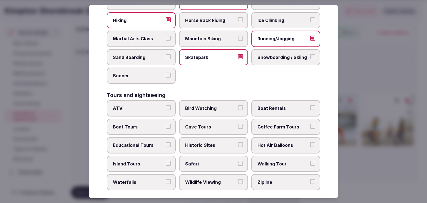
scroll to position [361, 0]
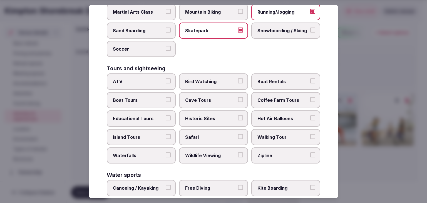
click at [276, 129] on label "Walking Tour" at bounding box center [285, 137] width 69 height 16
click at [310, 134] on button "Walking Tour" at bounding box center [312, 136] width 5 height 5
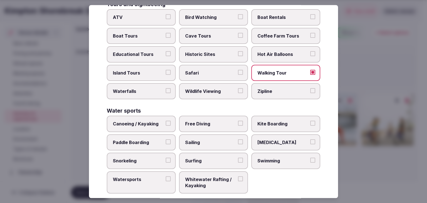
scroll to position [429, 0]
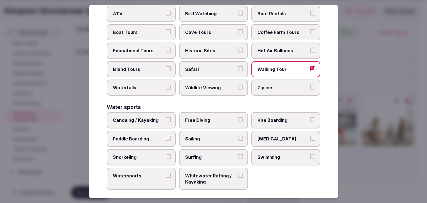
click at [270, 154] on span "Swimming" at bounding box center [282, 157] width 51 height 6
click at [310, 154] on button "Swimming" at bounding box center [312, 156] width 5 height 5
click at [192, 154] on span "Surfing" at bounding box center [210, 157] width 51 height 6
click at [238, 154] on button "Surfing" at bounding box center [240, 156] width 5 height 5
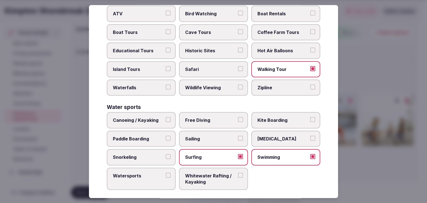
click at [132, 179] on label "Watersports" at bounding box center [141, 179] width 69 height 23
click at [166, 178] on button "Watersports" at bounding box center [168, 175] width 5 height 5
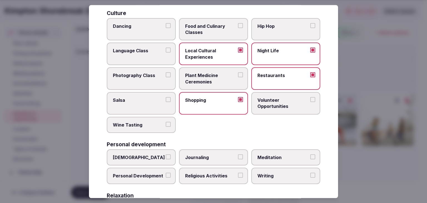
scroll to position [0, 0]
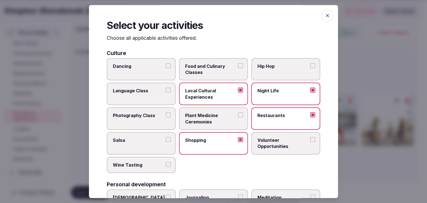
click at [325, 15] on icon "button" at bounding box center [328, 16] width 6 height 6
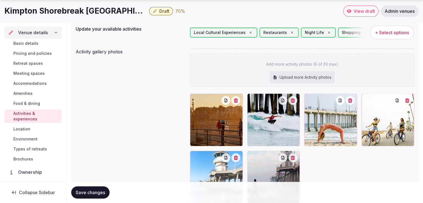
click at [295, 76] on div "Upload more Activity photos" at bounding box center [301, 77] width 65 height 12
click at [385, 27] on button "+ Select options" at bounding box center [392, 33] width 44 height 14
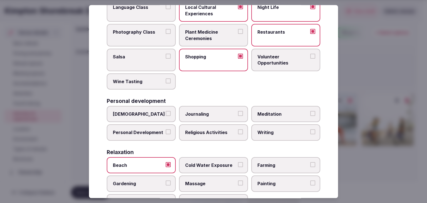
scroll to position [167, 0]
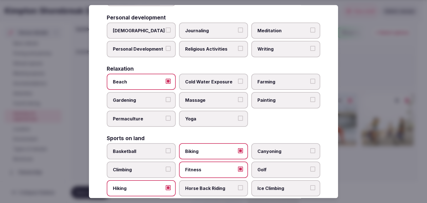
click at [219, 111] on label "Yoga" at bounding box center [213, 119] width 69 height 16
click at [238, 116] on button "Yoga" at bounding box center [240, 118] width 5 height 5
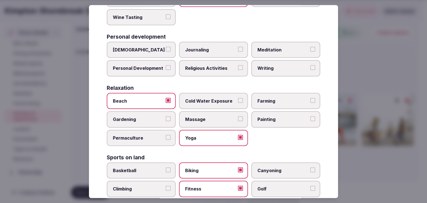
scroll to position [111, 0]
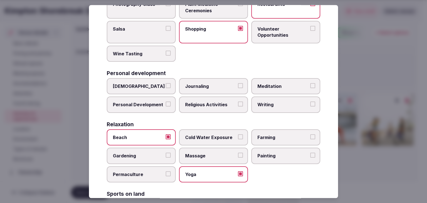
click at [276, 80] on label "Meditation" at bounding box center [285, 86] width 69 height 16
click at [310, 83] on button "Meditation" at bounding box center [312, 85] width 5 height 5
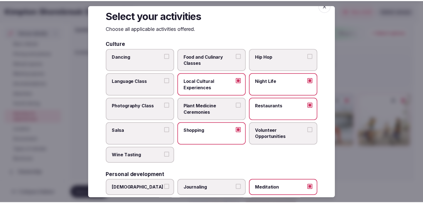
scroll to position [0, 0]
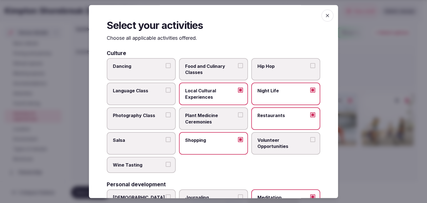
click at [326, 16] on icon "button" at bounding box center [327, 15] width 3 height 3
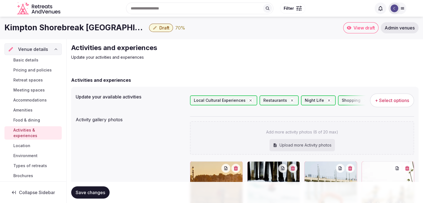
click at [394, 93] on button "+ Select options" at bounding box center [392, 100] width 44 height 14
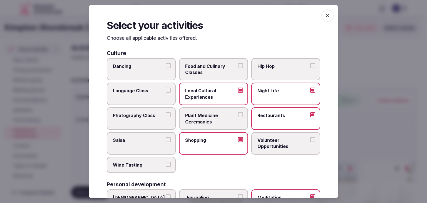
click at [326, 15] on icon "button" at bounding box center [327, 15] width 3 height 3
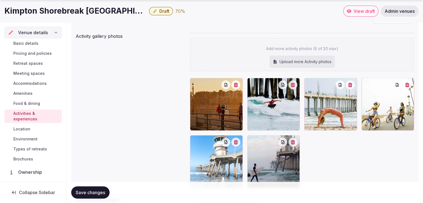
scroll to position [111, 0]
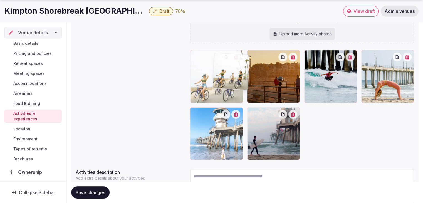
drag, startPoint x: 363, startPoint y: 55, endPoint x: 215, endPoint y: 58, distance: 147.9
click at [215, 58] on body "Search Popular Destinations Toscana, Italy Riviera Maya, Mexico Indonesia, Bali…" at bounding box center [211, 68] width 423 height 359
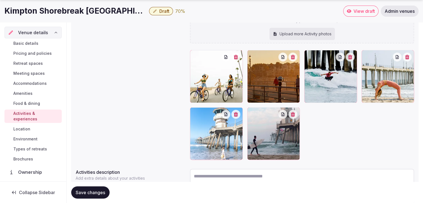
click at [90, 194] on span "Save changes" at bounding box center [90, 193] width 29 height 6
click at [96, 193] on span "Save changes" at bounding box center [90, 193] width 29 height 6
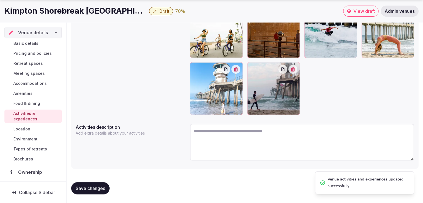
click at [31, 141] on span "Environment" at bounding box center [25, 139] width 24 height 6
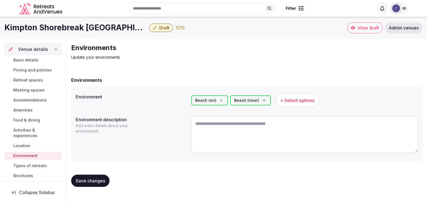
click at [301, 100] on span "+ Select options" at bounding box center [297, 100] width 34 height 6
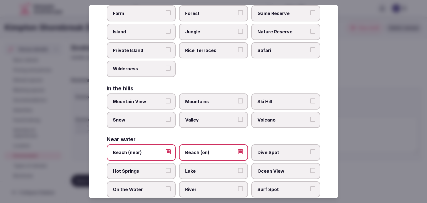
scroll to position [133, 0]
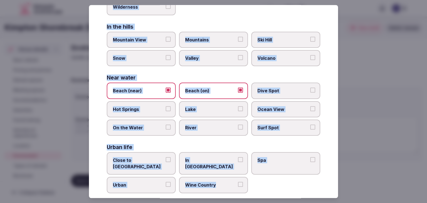
drag, startPoint x: 108, startPoint y: 37, endPoint x: 253, endPoint y: 188, distance: 209.4
click at [253, 188] on div "Select your environment Choose all applicable environments offered. In nature C…" at bounding box center [213, 101] width 249 height 193
copy div "Choose all applicable environments offered. In nature Close to Nature Countrysi…"
click at [146, 88] on span "Beach (near)" at bounding box center [138, 91] width 51 height 6
click at [166, 88] on button "Beach (near)" at bounding box center [168, 90] width 5 height 5
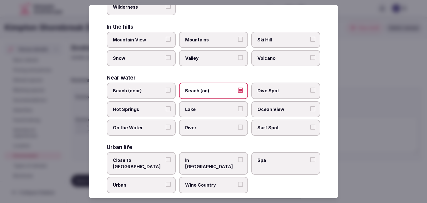
click at [269, 113] on label "Ocean View" at bounding box center [285, 109] width 69 height 16
click at [310, 111] on button "Ocean View" at bounding box center [312, 108] width 5 height 5
click at [262, 125] on span "Surf Spot" at bounding box center [282, 128] width 51 height 6
click at [310, 125] on button "Surf Spot" at bounding box center [312, 127] width 5 height 5
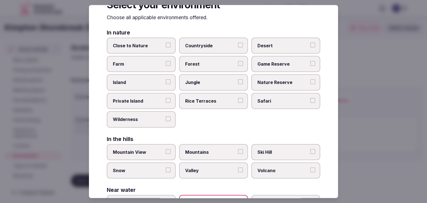
scroll to position [0, 0]
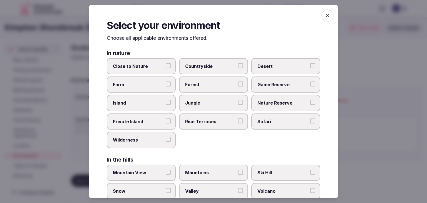
click at [327, 15] on span "button" at bounding box center [327, 15] width 12 height 12
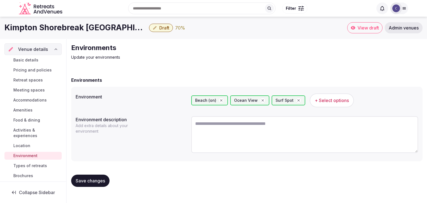
click at [94, 176] on button "Save changes" at bounding box center [90, 181] width 38 height 12
click at [291, 142] on textarea at bounding box center [304, 134] width 227 height 37
paste textarea "**********"
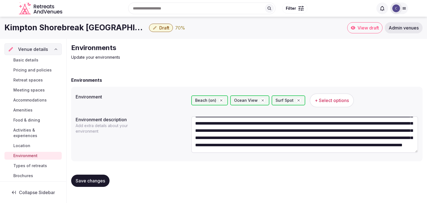
scroll to position [29, 0]
type textarea "**********"
click at [96, 181] on span "Save changes" at bounding box center [90, 181] width 29 height 6
click at [33, 165] on span "Types of retreats" at bounding box center [30, 166] width 34 height 6
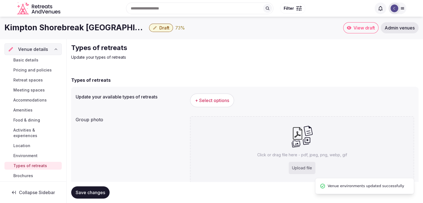
click at [224, 97] on span "+ Select options" at bounding box center [212, 100] width 34 height 6
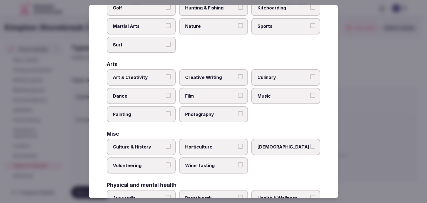
scroll to position [226, 0]
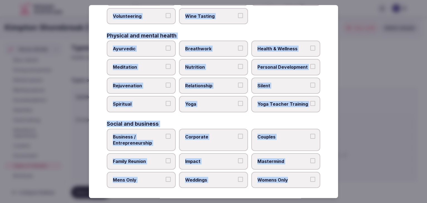
drag, startPoint x: 108, startPoint y: 38, endPoint x: 337, endPoint y: 178, distance: 268.7
click at [337, 178] on div "Select your types of retreats Choose all applicable types of retreats offered. …" at bounding box center [213, 101] width 249 height 193
copy div "Choose all applicable types of retreats offered. Active Adventure Cold Water Ex…"
click at [206, 140] on label "Corporate" at bounding box center [213, 140] width 69 height 23
click at [238, 139] on button "Corporate" at bounding box center [240, 136] width 5 height 5
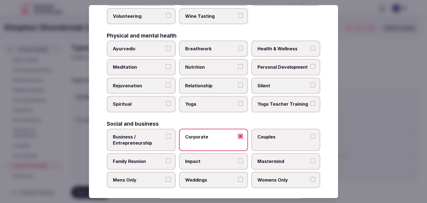
click at [207, 178] on span "Weddings" at bounding box center [210, 180] width 51 height 6
click at [238, 178] on button "Weddings" at bounding box center [240, 179] width 5 height 5
click at [152, 159] on span "Family Reunion" at bounding box center [138, 161] width 51 height 6
click at [166, 159] on button "Family Reunion" at bounding box center [168, 160] width 5 height 5
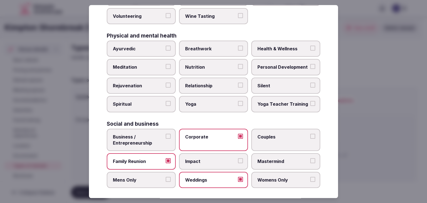
click at [278, 138] on label "Couples" at bounding box center [285, 140] width 69 height 23
click at [310, 138] on button "Couples" at bounding box center [312, 136] width 5 height 5
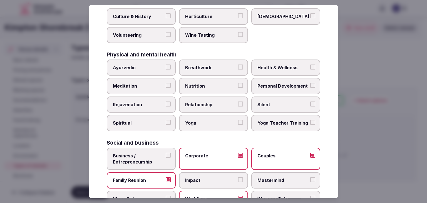
scroll to position [198, 0]
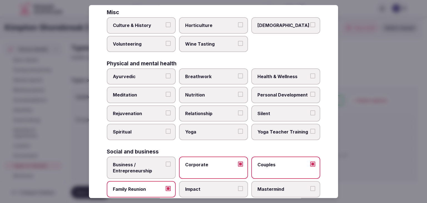
click at [286, 61] on div "Physical and mental health" at bounding box center [214, 63] width 214 height 5
click at [287, 75] on span "Health & Wellness" at bounding box center [282, 76] width 51 height 6
click at [310, 75] on button "Health & Wellness" at bounding box center [312, 75] width 5 height 5
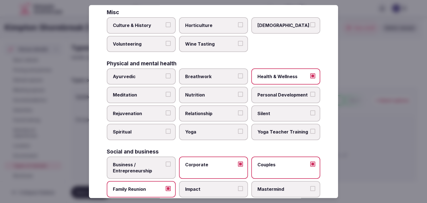
click at [209, 129] on span "Yoga" at bounding box center [210, 132] width 51 height 6
click at [238, 129] on button "Yoga" at bounding box center [240, 131] width 5 height 5
drag, startPoint x: 151, startPoint y: 97, endPoint x: 151, endPoint y: 108, distance: 11.7
click at [151, 97] on label "Meditation" at bounding box center [141, 95] width 69 height 16
click at [166, 97] on button "Meditation" at bounding box center [168, 94] width 5 height 5
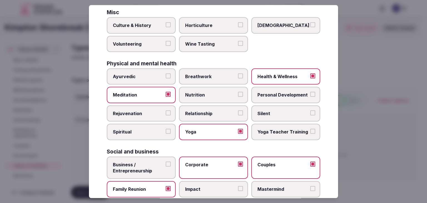
click at [151, 111] on span "Rejuvenation" at bounding box center [138, 113] width 51 height 6
click at [166, 111] on button "Rejuvenation" at bounding box center [168, 112] width 5 height 5
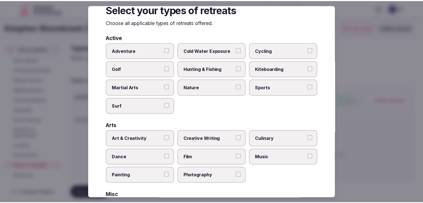
scroll to position [4, 0]
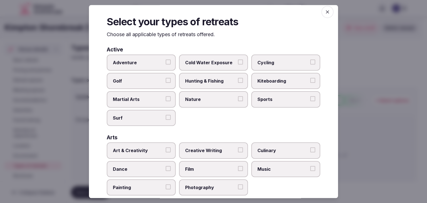
click at [325, 14] on icon "button" at bounding box center [328, 12] width 6 height 6
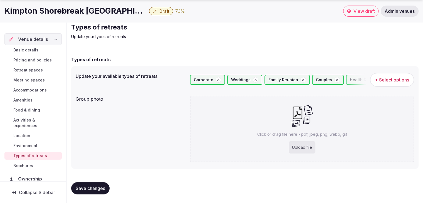
scroll to position [21, 0]
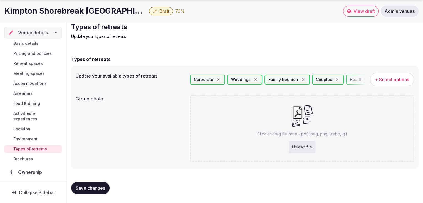
click at [311, 146] on div "Upload file" at bounding box center [302, 147] width 27 height 12
type input "**********"
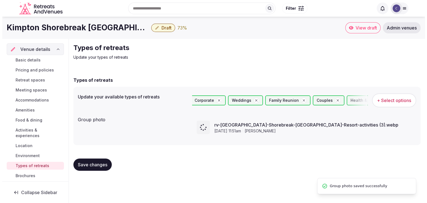
scroll to position [0, 0]
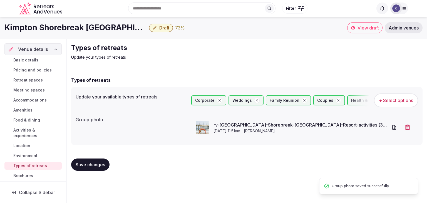
click at [106, 166] on button "Save changes" at bounding box center [90, 164] width 38 height 12
click at [27, 108] on span "Amenities" at bounding box center [22, 110] width 19 height 6
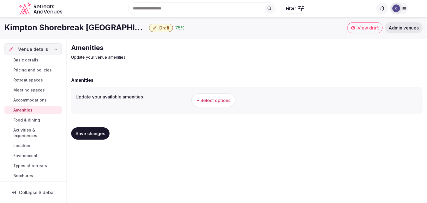
click at [222, 103] on span "+ Select options" at bounding box center [213, 100] width 34 height 6
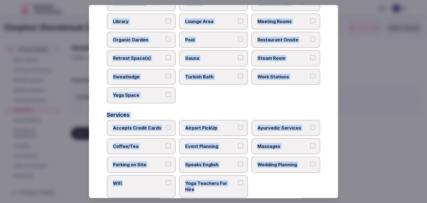
scroll to position [299, 0]
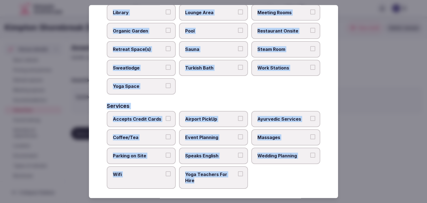
drag, startPoint x: 108, startPoint y: 38, endPoint x: 256, endPoint y: 180, distance: 205.1
click at [256, 180] on div "Select your venue amenities Choose all applicable amenities offered. Activities…" at bounding box center [213, 101] width 249 height 193
copy div "Choose all applicable amenities offered. Activities Bicycles Camping Allowed On…"
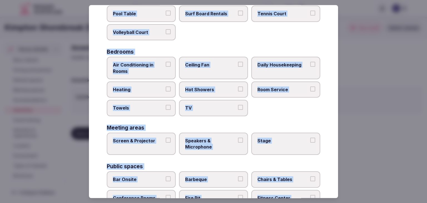
scroll to position [0, 0]
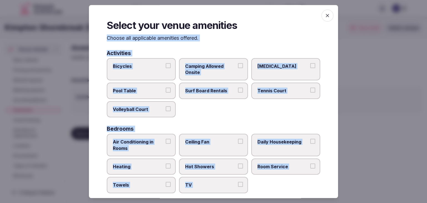
click at [124, 64] on span "Bicycles" at bounding box center [138, 66] width 51 height 6
click at [166, 64] on button "Bicycles" at bounding box center [168, 65] width 5 height 5
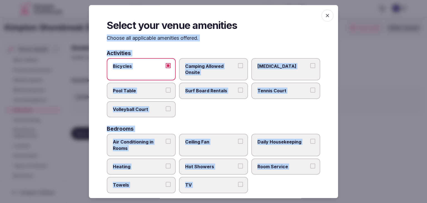
click at [226, 91] on span "Surf Board Rentals" at bounding box center [210, 91] width 51 height 6
click at [238, 91] on button "Surf Board Rentals" at bounding box center [240, 90] width 5 height 5
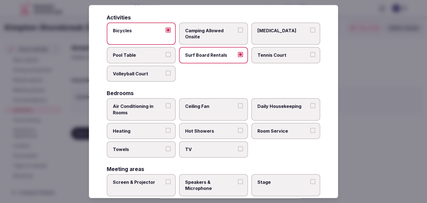
scroll to position [56, 0]
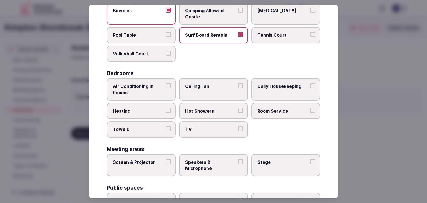
click at [155, 91] on span "Air Conditioning in Rooms" at bounding box center [138, 89] width 51 height 13
click at [166, 88] on button "Air Conditioning in Rooms" at bounding box center [168, 85] width 5 height 5
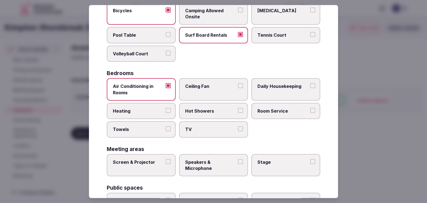
click at [155, 111] on span "Heating" at bounding box center [138, 111] width 51 height 6
click at [166, 111] on button "Heating" at bounding box center [168, 110] width 5 height 5
click at [155, 129] on span "Towels" at bounding box center [138, 129] width 51 height 6
click at [166, 129] on button "Towels" at bounding box center [168, 128] width 5 height 5
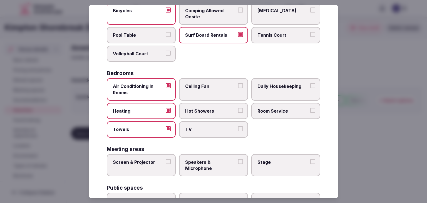
click at [210, 129] on span "TV" at bounding box center [210, 129] width 51 height 6
click at [238, 129] on button "TV" at bounding box center [240, 128] width 5 height 5
click at [214, 112] on span "Hot Showers" at bounding box center [210, 111] width 51 height 6
click at [238, 112] on button "Hot Showers" at bounding box center [240, 110] width 5 height 5
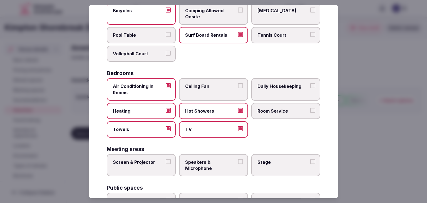
click at [257, 110] on span "Room Service" at bounding box center [282, 111] width 51 height 6
click at [310, 110] on button "Room Service" at bounding box center [312, 110] width 5 height 5
click at [269, 93] on label "Daily Housekeeping" at bounding box center [285, 89] width 69 height 23
click at [310, 88] on button "Daily Housekeeping" at bounding box center [312, 85] width 5 height 5
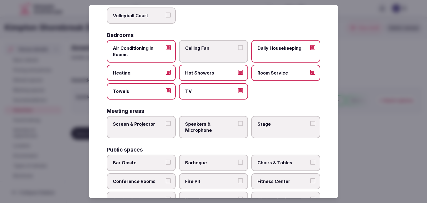
scroll to position [111, 0]
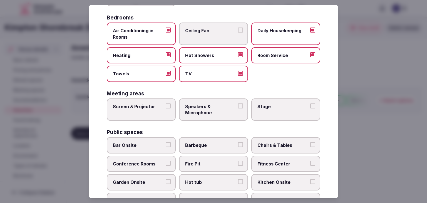
drag, startPoint x: 155, startPoint y: 104, endPoint x: 238, endPoint y: 110, distance: 83.9
click at [156, 105] on span "Screen & Projector" at bounding box center [138, 106] width 51 height 6
click at [166, 105] on button "Screen & Projector" at bounding box center [168, 105] width 5 height 5
click at [238, 110] on label "Speakers & Microphone" at bounding box center [213, 109] width 69 height 23
click at [238, 108] on button "Speakers & Microphone" at bounding box center [240, 105] width 5 height 5
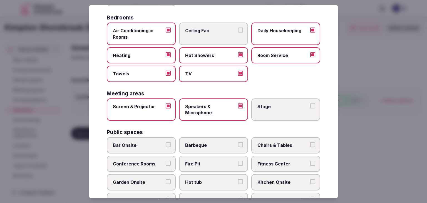
scroll to position [195, 0]
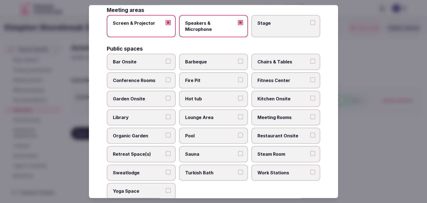
click at [274, 118] on span "Meeting Rooms" at bounding box center [282, 117] width 51 height 6
click at [310, 118] on button "Meeting Rooms" at bounding box center [312, 116] width 5 height 5
click at [274, 133] on span "Restaurant Onsite" at bounding box center [282, 136] width 51 height 6
click at [310, 133] on button "Restaurant Onsite" at bounding box center [312, 135] width 5 height 5
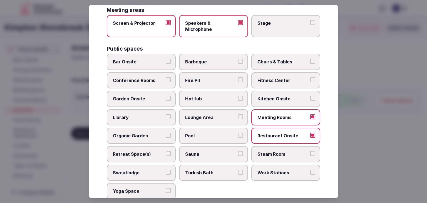
click at [277, 59] on span "Chairs & Tables" at bounding box center [282, 62] width 51 height 6
click at [310, 59] on button "Chairs & Tables" at bounding box center [312, 61] width 5 height 5
click at [126, 59] on span "Bar Onsite" at bounding box center [138, 62] width 51 height 6
click at [166, 59] on button "Bar Onsite" at bounding box center [168, 61] width 5 height 5
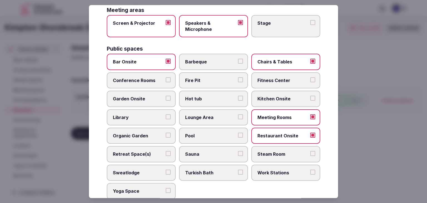
click at [211, 84] on label "Fire Pit" at bounding box center [213, 80] width 69 height 16
click at [238, 82] on button "Fire Pit" at bounding box center [240, 79] width 5 height 5
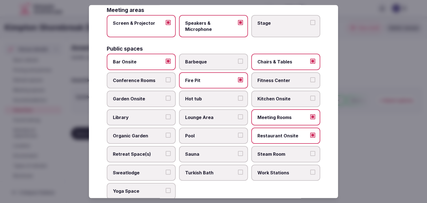
click at [267, 78] on span "Fitness Center" at bounding box center [282, 80] width 51 height 6
click at [310, 78] on button "Fitness Center" at bounding box center [312, 79] width 5 height 5
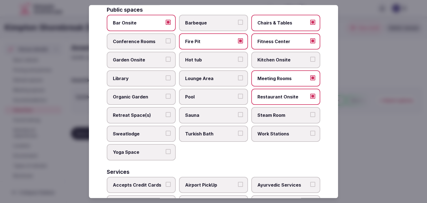
scroll to position [250, 0]
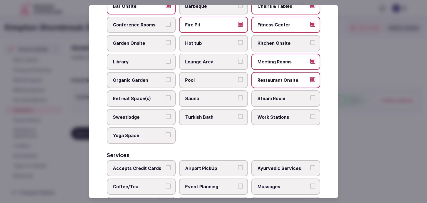
click at [205, 59] on span "Lounge Area" at bounding box center [210, 62] width 51 height 6
click at [238, 59] on button "Lounge Area" at bounding box center [240, 61] width 5 height 5
click at [207, 72] on label "Pool" at bounding box center [213, 80] width 69 height 16
click at [238, 77] on button "Pool" at bounding box center [240, 79] width 5 height 5
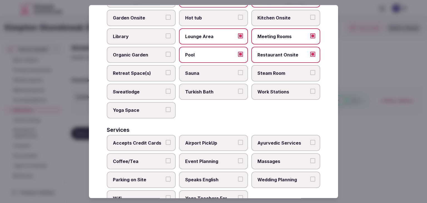
scroll to position [299, 0]
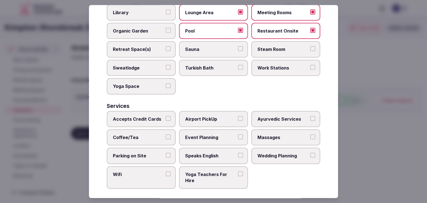
click at [147, 46] on span "Retreat Space(s)" at bounding box center [138, 49] width 51 height 6
click at [166, 46] on button "Retreat Space(s)" at bounding box center [168, 48] width 5 height 5
drag, startPoint x: 268, startPoint y: 65, endPoint x: 191, endPoint y: 83, distance: 79.2
click at [268, 66] on span "Work Stations" at bounding box center [282, 68] width 51 height 6
click at [310, 66] on button "Work Stations" at bounding box center [312, 67] width 5 height 5
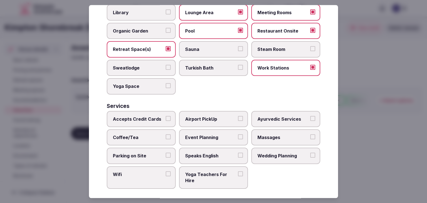
click at [138, 85] on span "Yoga Space" at bounding box center [138, 86] width 51 height 6
click at [166, 85] on button "Yoga Space" at bounding box center [168, 85] width 5 height 5
click at [158, 122] on label "Accepts Credit Cards" at bounding box center [141, 119] width 69 height 16
click at [166, 121] on button "Accepts Credit Cards" at bounding box center [168, 118] width 5 height 5
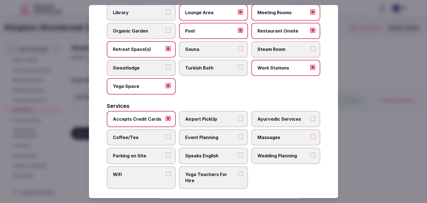
drag, startPoint x: 155, startPoint y: 133, endPoint x: 152, endPoint y: 169, distance: 36.6
click at [155, 135] on span "Coffee/Tea" at bounding box center [138, 137] width 51 height 6
click at [166, 135] on button "Coffee/Tea" at bounding box center [168, 136] width 5 height 5
click at [152, 173] on label "Wifi" at bounding box center [141, 177] width 69 height 23
click at [166, 173] on button "Wifi" at bounding box center [168, 173] width 5 height 5
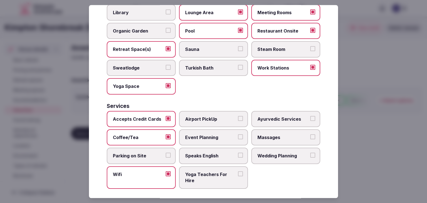
click at [158, 153] on span "Parking on Site" at bounding box center [138, 156] width 51 height 6
click at [166, 153] on button "Parking on Site" at bounding box center [168, 155] width 5 height 5
click at [215, 153] on span "Speaks English" at bounding box center [210, 156] width 51 height 6
click at [238, 153] on button "Speaks English" at bounding box center [240, 155] width 5 height 5
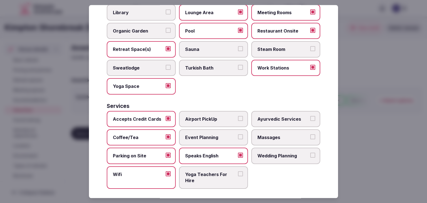
click at [278, 155] on span "Wedding Planning" at bounding box center [282, 156] width 51 height 6
click at [310, 155] on button "Wedding Planning" at bounding box center [312, 155] width 5 height 5
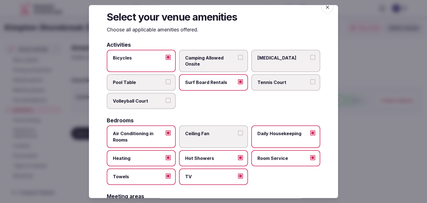
scroll to position [0, 0]
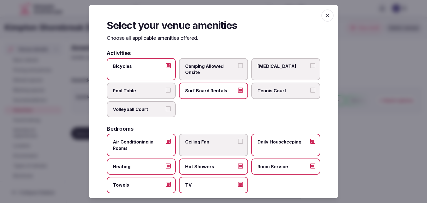
click at [325, 14] on icon "button" at bounding box center [328, 16] width 6 height 6
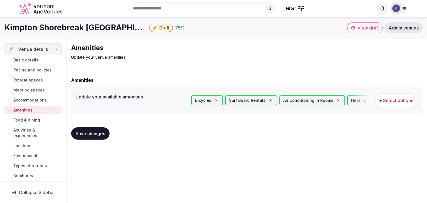
click at [89, 128] on button "Save changes" at bounding box center [90, 133] width 38 height 12
click at [31, 81] on span "Retreat spaces" at bounding box center [27, 80] width 29 height 6
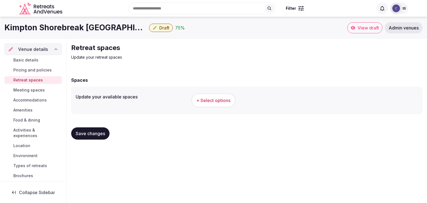
click at [217, 101] on span "+ Select options" at bounding box center [213, 100] width 34 height 6
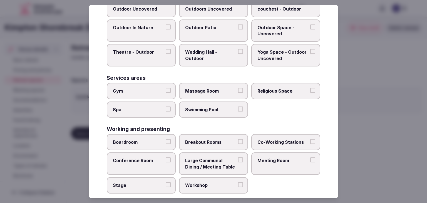
scroll to position [251, 0]
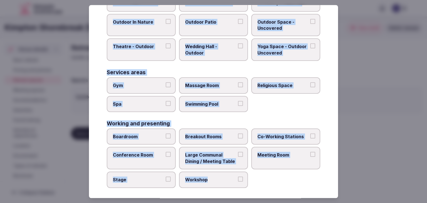
drag, startPoint x: 107, startPoint y: 38, endPoint x: 258, endPoint y: 182, distance: 208.6
click at [258, 182] on div "Select your retreat spaces Choose all applicable retreat spaces offered. Covere…" at bounding box center [213, 101] width 249 height 193
copy div "Choose all applicable retreat spaces offered. Covered outdoor spaces Meditation…"
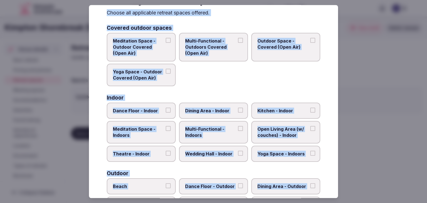
scroll to position [0, 0]
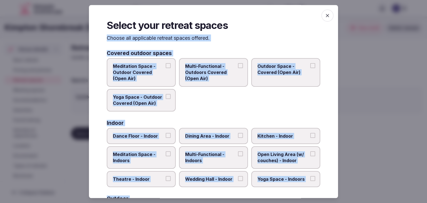
click at [219, 81] on label "Multi-Functional - Outdoors Covered (Open Air)" at bounding box center [213, 72] width 69 height 29
click at [238, 68] on button "Multi-Functional - Outdoors Covered (Open Air)" at bounding box center [240, 65] width 5 height 5
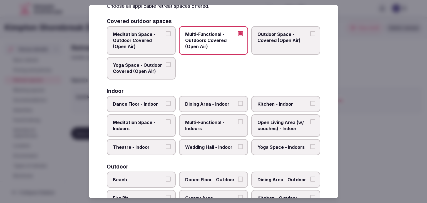
scroll to position [56, 0]
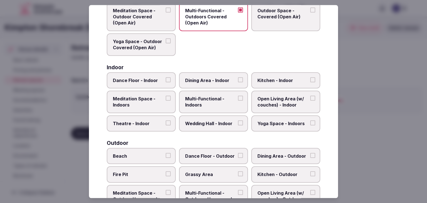
click at [215, 96] on span "Multi-Functional - Indoors" at bounding box center [210, 102] width 51 height 13
click at [238, 96] on button "Multi-Functional - Indoors" at bounding box center [240, 98] width 5 height 5
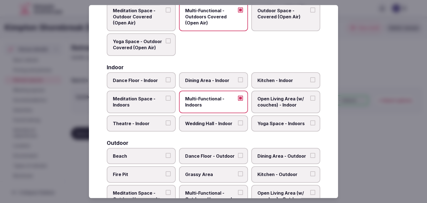
click at [215, 74] on label "Dining Area - Indoor" at bounding box center [213, 80] width 69 height 16
click at [238, 77] on button "Dining Area - Indoor" at bounding box center [240, 79] width 5 height 5
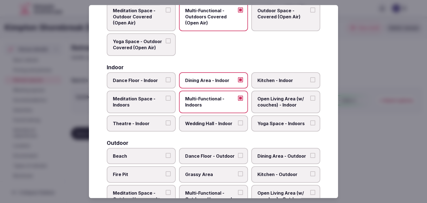
click at [271, 100] on span "Open Living Area (w/ couches) - Indoor" at bounding box center [282, 102] width 51 height 13
click at [310, 100] on button "Open Living Area (w/ couches) - Indoor" at bounding box center [312, 98] width 5 height 5
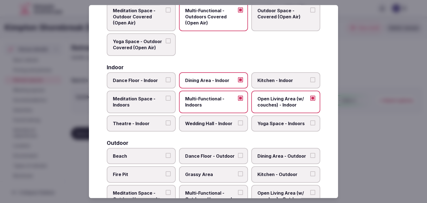
click at [269, 126] on label "Yoga Space - Indoors" at bounding box center [285, 123] width 69 height 16
click at [310, 125] on button "Yoga Space - Indoors" at bounding box center [312, 122] width 5 height 5
click at [156, 155] on span "Beach" at bounding box center [138, 156] width 51 height 6
click at [166, 155] on button "Beach" at bounding box center [168, 155] width 5 height 5
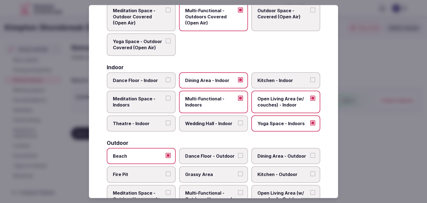
click at [154, 169] on label "Fire Pit" at bounding box center [141, 175] width 69 height 16
click at [166, 172] on button "Fire Pit" at bounding box center [168, 174] width 5 height 5
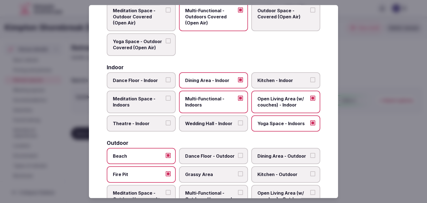
scroll to position [111, 0]
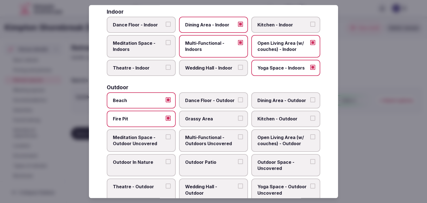
click at [209, 145] on label "Multi-Functional - Outdoors Uncovered" at bounding box center [213, 140] width 69 height 23
click at [238, 139] on button "Multi-Functional - Outdoors Uncovered" at bounding box center [240, 136] width 5 height 5
click at [204, 165] on label "Outdoor Patio" at bounding box center [213, 165] width 69 height 23
click at [238, 164] on button "Outdoor Patio" at bounding box center [240, 161] width 5 height 5
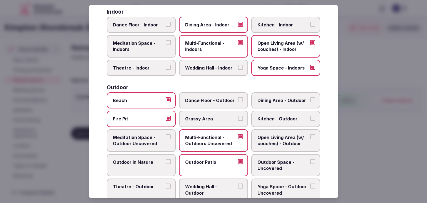
scroll to position [167, 0]
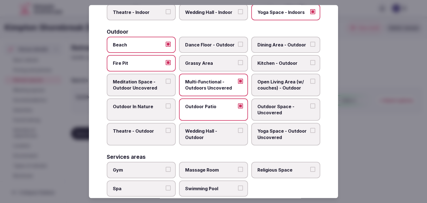
click at [279, 94] on label "Open Living Area (w/ couches) - Outdoor" at bounding box center [285, 85] width 69 height 23
click at [310, 84] on button "Open Living Area (w/ couches) - Outdoor" at bounding box center [312, 81] width 5 height 5
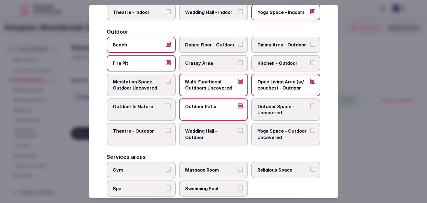
click at [282, 75] on label "Open Living Area (w/ couches) - Outdoor" at bounding box center [285, 85] width 69 height 23
click at [310, 79] on button "Open Living Area (w/ couches) - Outdoor" at bounding box center [312, 81] width 5 height 5
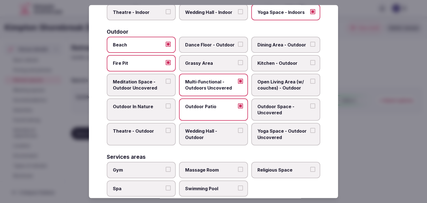
click at [280, 109] on span "Outdoor Space - Uncovered" at bounding box center [282, 109] width 51 height 13
click at [310, 108] on button "Outdoor Space - Uncovered" at bounding box center [312, 105] width 5 height 5
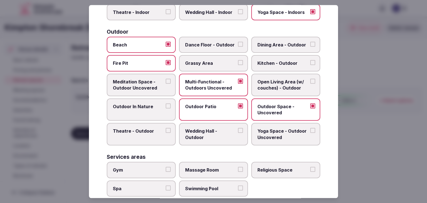
click at [275, 138] on span "Yoga Space - Outdoor Uncovered" at bounding box center [282, 134] width 51 height 13
click at [310, 133] on button "Yoga Space - Outdoor Uncovered" at bounding box center [312, 130] width 5 height 5
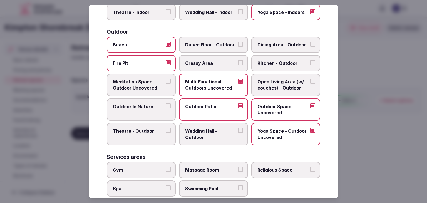
click at [141, 85] on span "Meditation Space - Outdoor Uncovered" at bounding box center [138, 85] width 51 height 13
click at [166, 84] on button "Meditation Space - Outdoor Uncovered" at bounding box center [168, 81] width 5 height 5
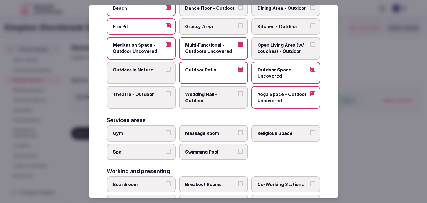
scroll to position [250, 0]
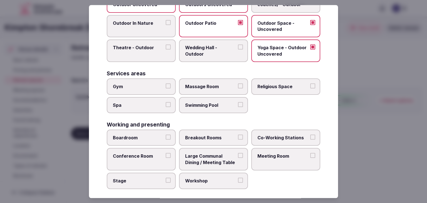
click at [150, 86] on span "Gym" at bounding box center [138, 86] width 51 height 6
click at [166, 86] on button "Gym" at bounding box center [168, 85] width 5 height 5
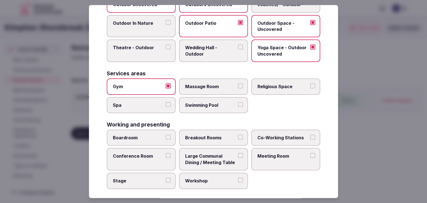
click at [150, 108] on label "Spa" at bounding box center [141, 105] width 69 height 16
click at [166, 107] on button "Spa" at bounding box center [168, 104] width 5 height 5
click at [190, 108] on label "Swimming Pool" at bounding box center [213, 105] width 69 height 16
click at [238, 107] on button "Swimming Pool" at bounding box center [240, 104] width 5 height 5
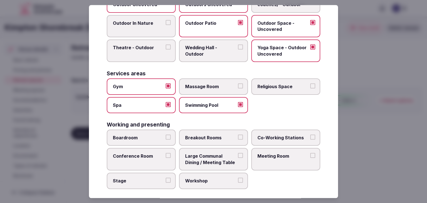
click at [149, 139] on label "Boardroom" at bounding box center [141, 138] width 69 height 16
click at [166, 139] on button "Boardroom" at bounding box center [168, 137] width 5 height 5
click at [277, 153] on span "Meeting Room" at bounding box center [282, 156] width 51 height 6
click at [310, 153] on button "Meeting Room" at bounding box center [312, 155] width 5 height 5
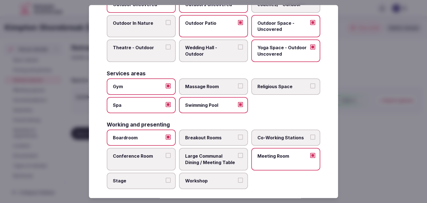
click at [139, 158] on label "Conference Room" at bounding box center [141, 159] width 69 height 23
click at [166, 158] on button "Conference Room" at bounding box center [168, 155] width 5 height 5
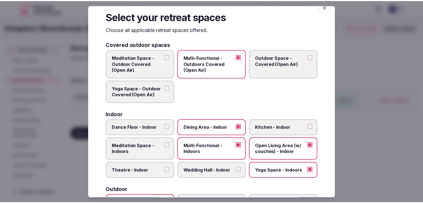
scroll to position [0, 0]
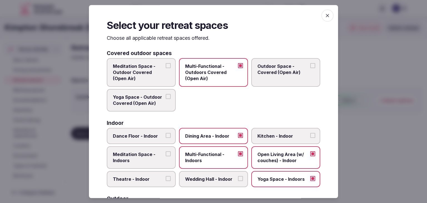
drag, startPoint x: 328, startPoint y: 14, endPoint x: 331, endPoint y: 22, distance: 8.6
click at [328, 14] on span "button" at bounding box center [327, 15] width 12 height 12
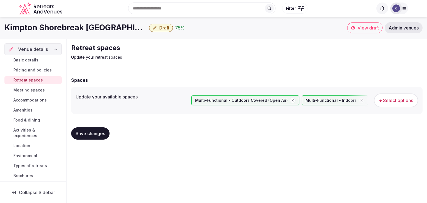
click at [99, 135] on span "Save changes" at bounding box center [90, 134] width 29 height 6
click at [36, 67] on span "Pricing and policies" at bounding box center [32, 70] width 38 height 6
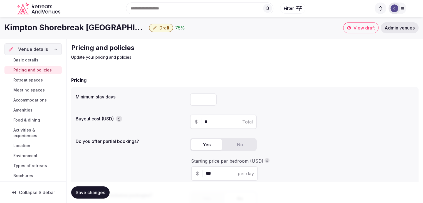
click at [196, 100] on input "number" at bounding box center [203, 99] width 27 height 12
type input "*"
click at [92, 195] on span "Save changes" at bounding box center [90, 193] width 29 height 6
click at [163, 28] on span "Draft" at bounding box center [164, 28] width 10 height 6
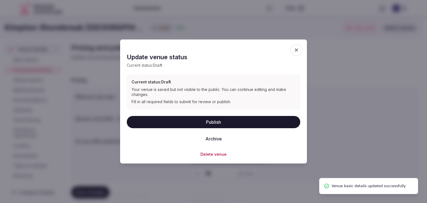
click at [210, 124] on button "Publish" at bounding box center [213, 122] width 173 height 12
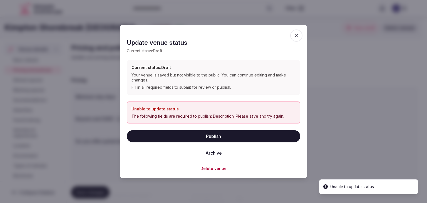
click at [295, 36] on icon "button" at bounding box center [297, 36] width 6 height 6
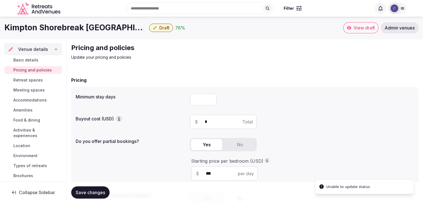
click at [25, 59] on span "Basic details" at bounding box center [25, 60] width 25 height 6
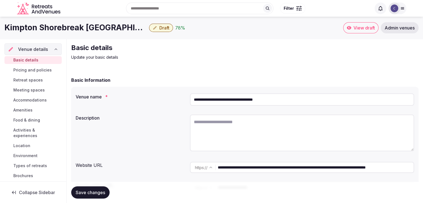
click at [225, 134] on textarea at bounding box center [302, 133] width 224 height 37
paste textarea "**********"
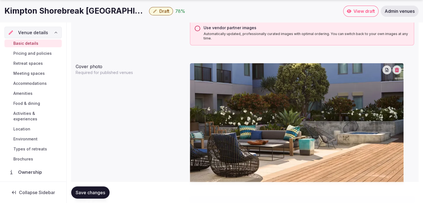
scroll to position [584, 0]
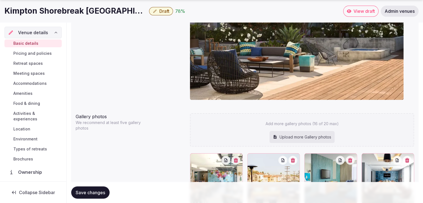
type textarea "**********"
click at [105, 192] on span "Save changes" at bounding box center [90, 193] width 29 height 6
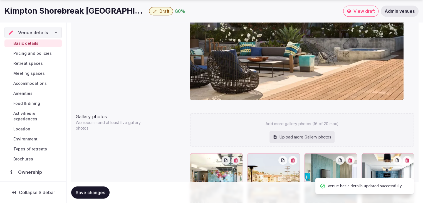
click at [95, 190] on span "Save changes" at bounding box center [90, 193] width 29 height 6
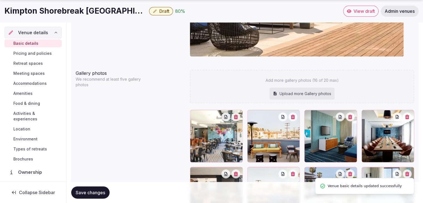
scroll to position [667, 0]
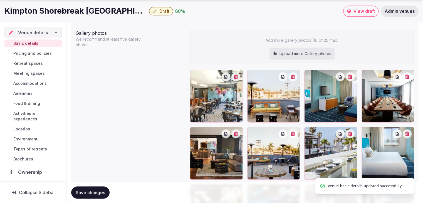
click at [161, 11] on span "Draft" at bounding box center [164, 11] width 10 height 6
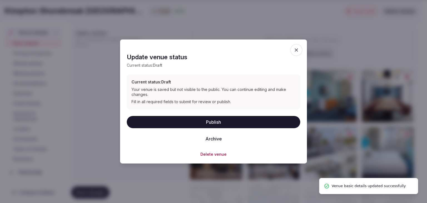
click at [203, 121] on button "Publish" at bounding box center [213, 122] width 173 height 12
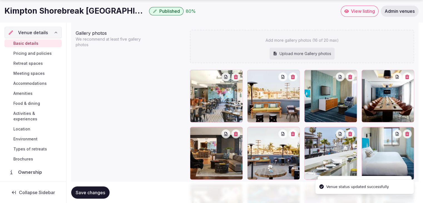
click at [64, 11] on h1 "Kimpton Shorebreak Huntington Beach Resort" at bounding box center [75, 11] width 142 height 11
click at [63, 12] on h1 "Kimpton Shorebreak Huntington Beach Resort" at bounding box center [75, 11] width 142 height 11
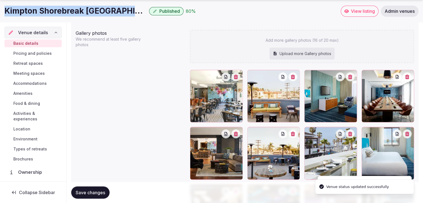
click at [63, 12] on h1 "Kimpton Shorebreak Huntington Beach Resort" at bounding box center [75, 11] width 142 height 11
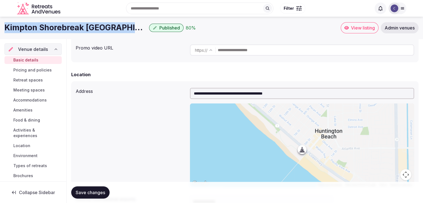
scroll to position [83, 0]
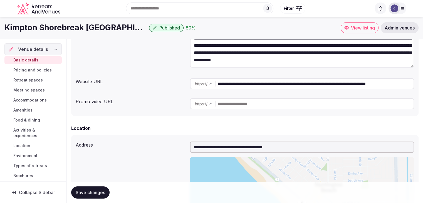
drag, startPoint x: 268, startPoint y: 85, endPoint x: 204, endPoint y: 75, distance: 65.0
click at [204, 75] on div "**********" at bounding box center [244, 59] width 347 height 113
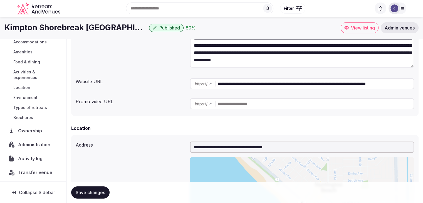
scroll to position [59, 0]
click at [31, 146] on span "Administration" at bounding box center [35, 143] width 34 height 7
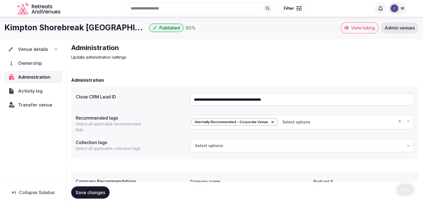
click at [37, 106] on span "Transfer venue" at bounding box center [35, 104] width 34 height 7
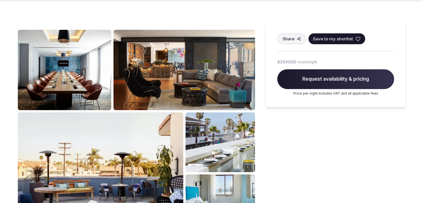
scroll to position [278, 0]
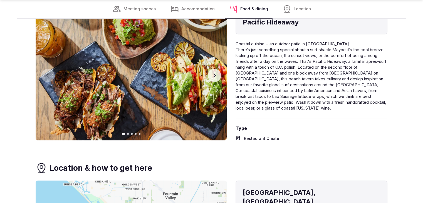
scroll to position [1029, 0]
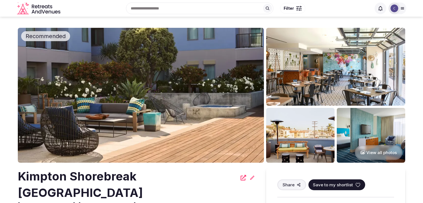
scroll to position [1029, 0]
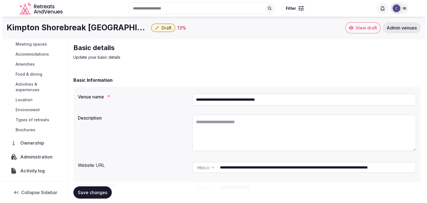
scroll to position [59, 0]
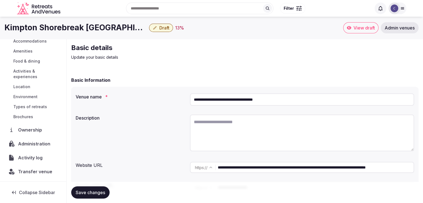
click at [33, 145] on span "Administration" at bounding box center [35, 143] width 34 height 7
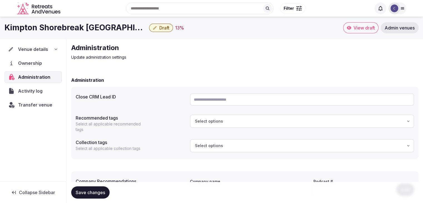
click at [169, 29] on span "Draft" at bounding box center [164, 28] width 10 height 6
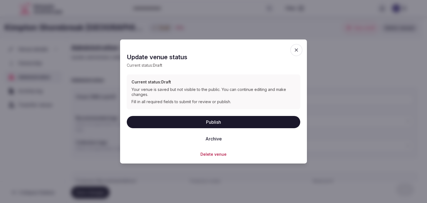
click at [215, 154] on button "Delete venue" at bounding box center [213, 154] width 26 height 6
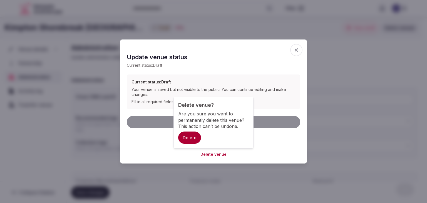
click at [191, 135] on button "Delete" at bounding box center [189, 138] width 23 height 12
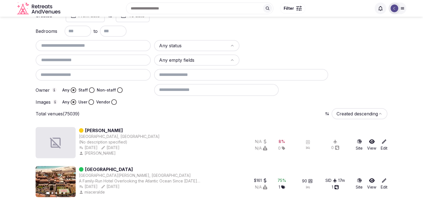
scroll to position [28, 0]
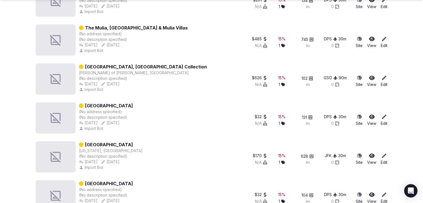
scroll to position [2113, 0]
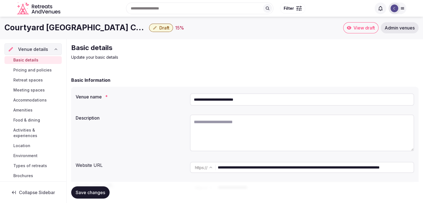
click at [272, 100] on input "**********" at bounding box center [302, 99] width 224 height 12
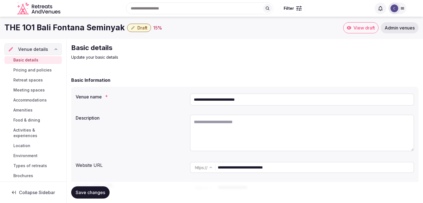
click at [260, 103] on input "**********" at bounding box center [302, 99] width 224 height 12
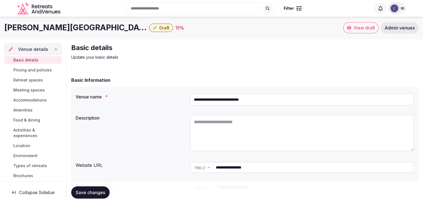
click at [268, 101] on input "**********" at bounding box center [302, 99] width 224 height 12
click at [268, 100] on input "**********" at bounding box center [302, 99] width 224 height 12
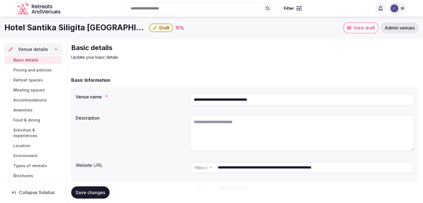
click at [275, 100] on input "**********" at bounding box center [302, 99] width 224 height 12
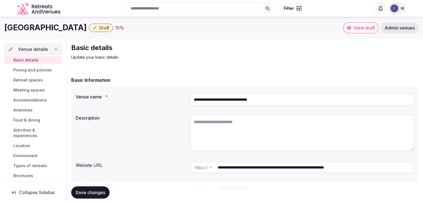
click at [286, 100] on input "**********" at bounding box center [302, 99] width 224 height 12
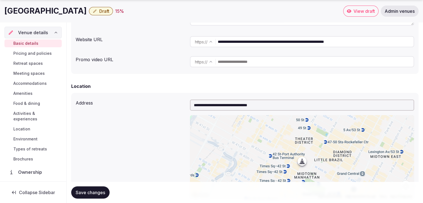
scroll to position [167, 0]
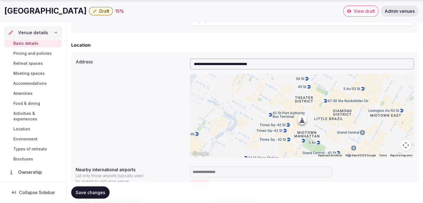
click at [296, 66] on input "**********" at bounding box center [302, 63] width 224 height 11
